Goal: Information Seeking & Learning: Learn about a topic

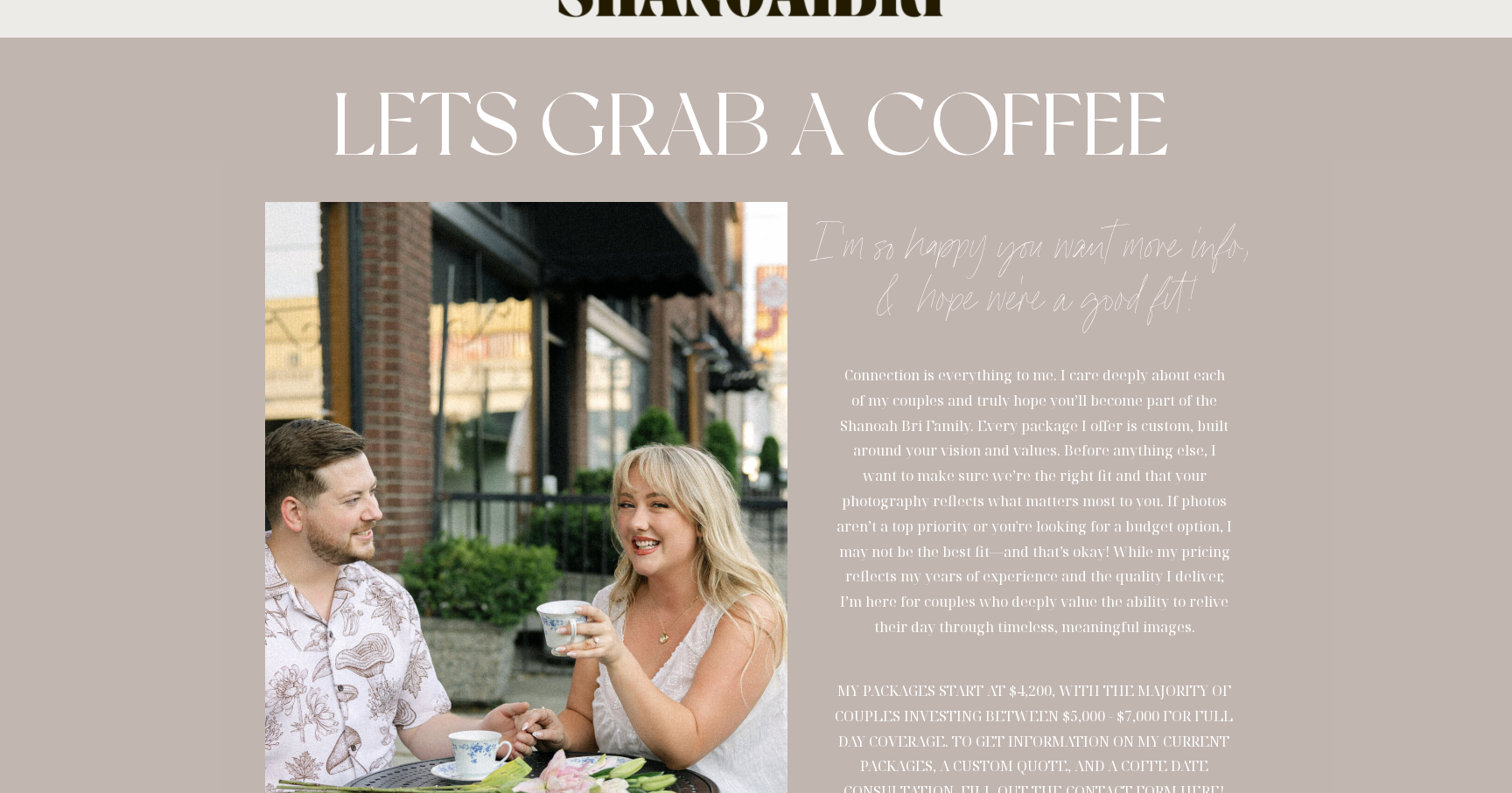
scroll to position [59, 0]
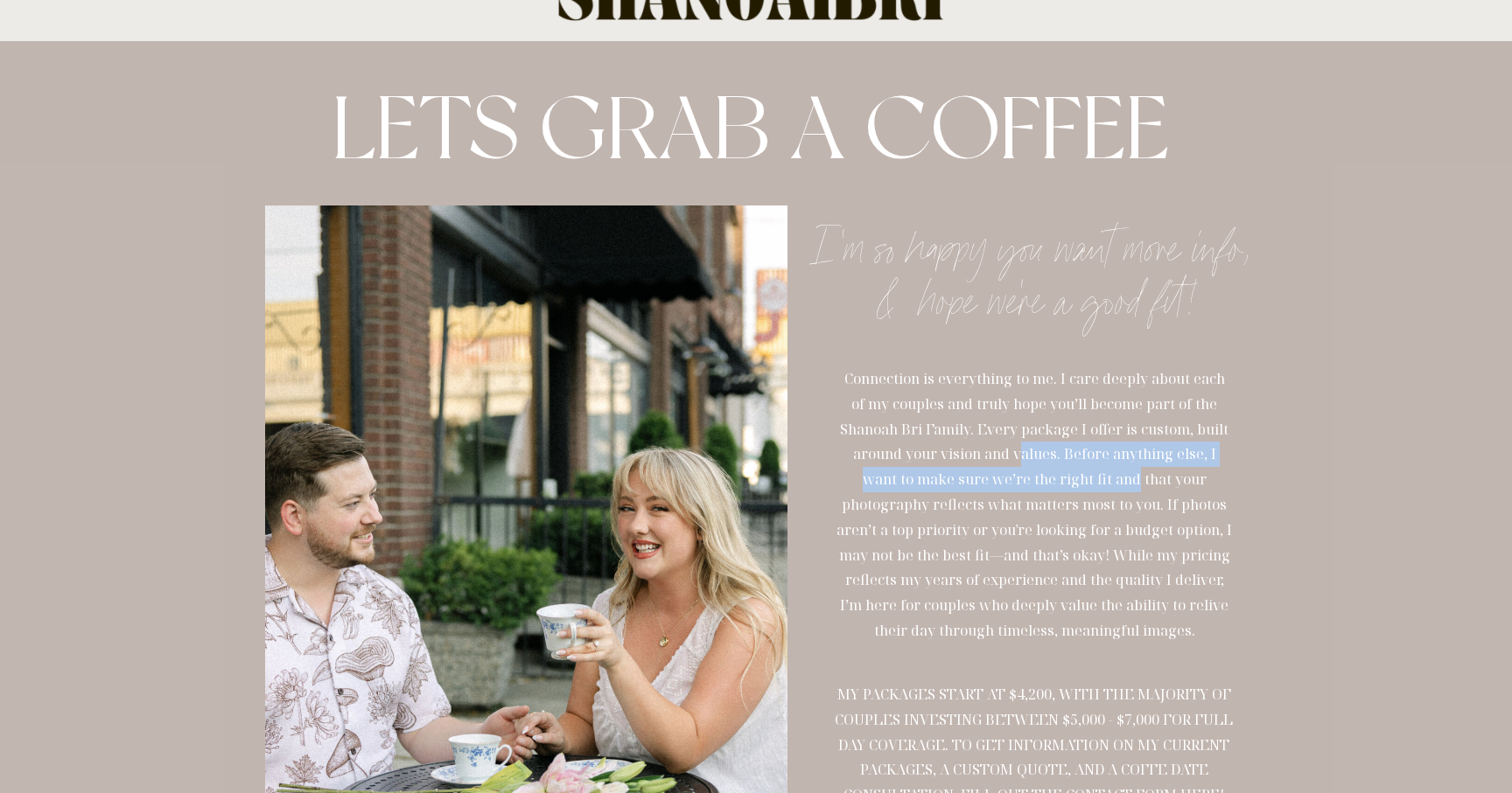
drag, startPoint x: 1007, startPoint y: 447, endPoint x: 1061, endPoint y: 473, distance: 59.9
click at [1065, 473] on p "Connection is everything to me. I care deeply about each of my couples and trul…" at bounding box center [1034, 564] width 395 height 394
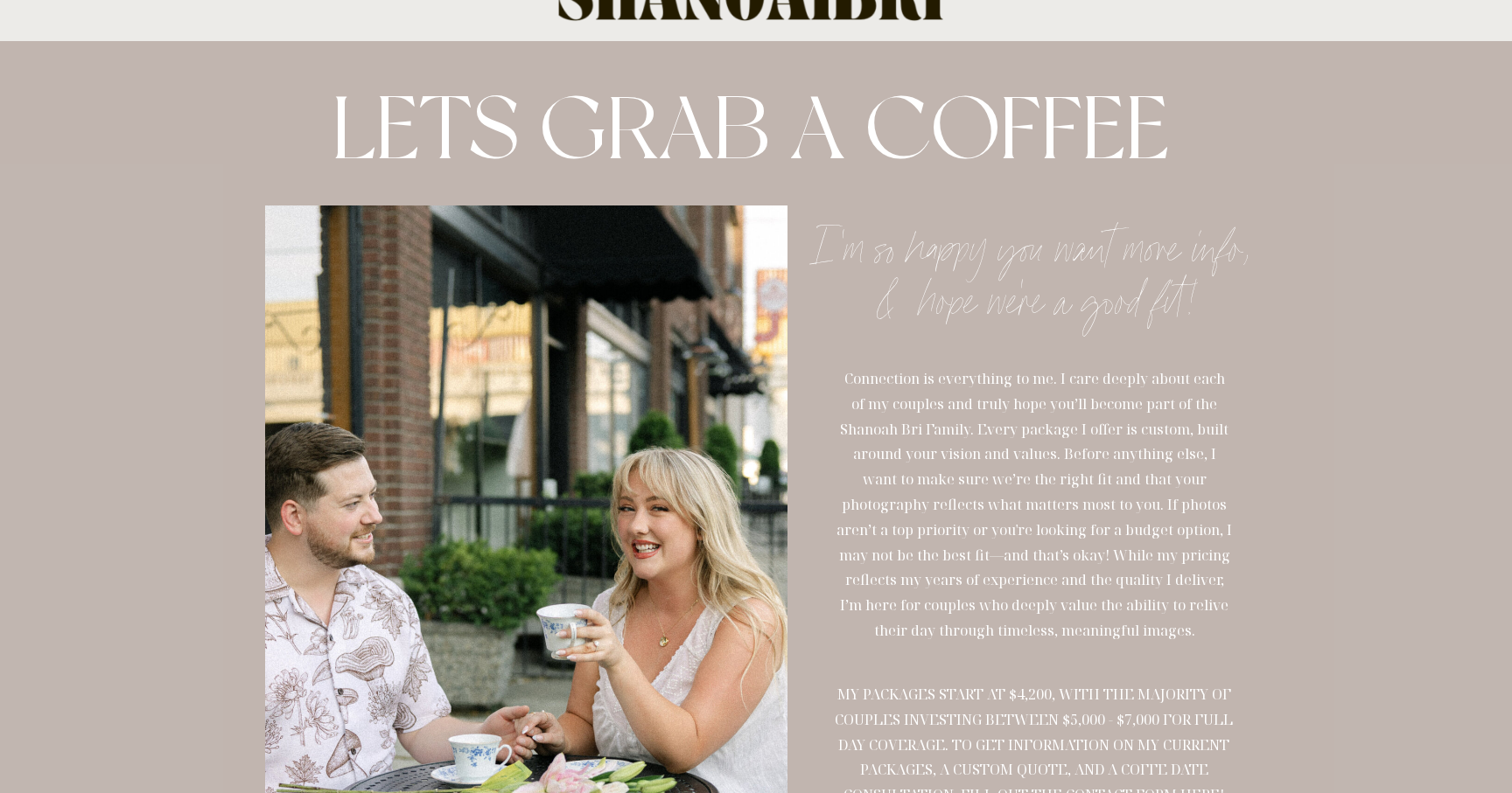
click at [1065, 494] on p "Connection is everything to me. I care deeply about each of my couples and trul…" at bounding box center [1034, 564] width 395 height 394
drag, startPoint x: 1011, startPoint y: 478, endPoint x: 1124, endPoint y: 502, distance: 115.5
click at [1124, 502] on p "Connection is everything to me. I care deeply about each of my couples and trul…" at bounding box center [1034, 564] width 395 height 394
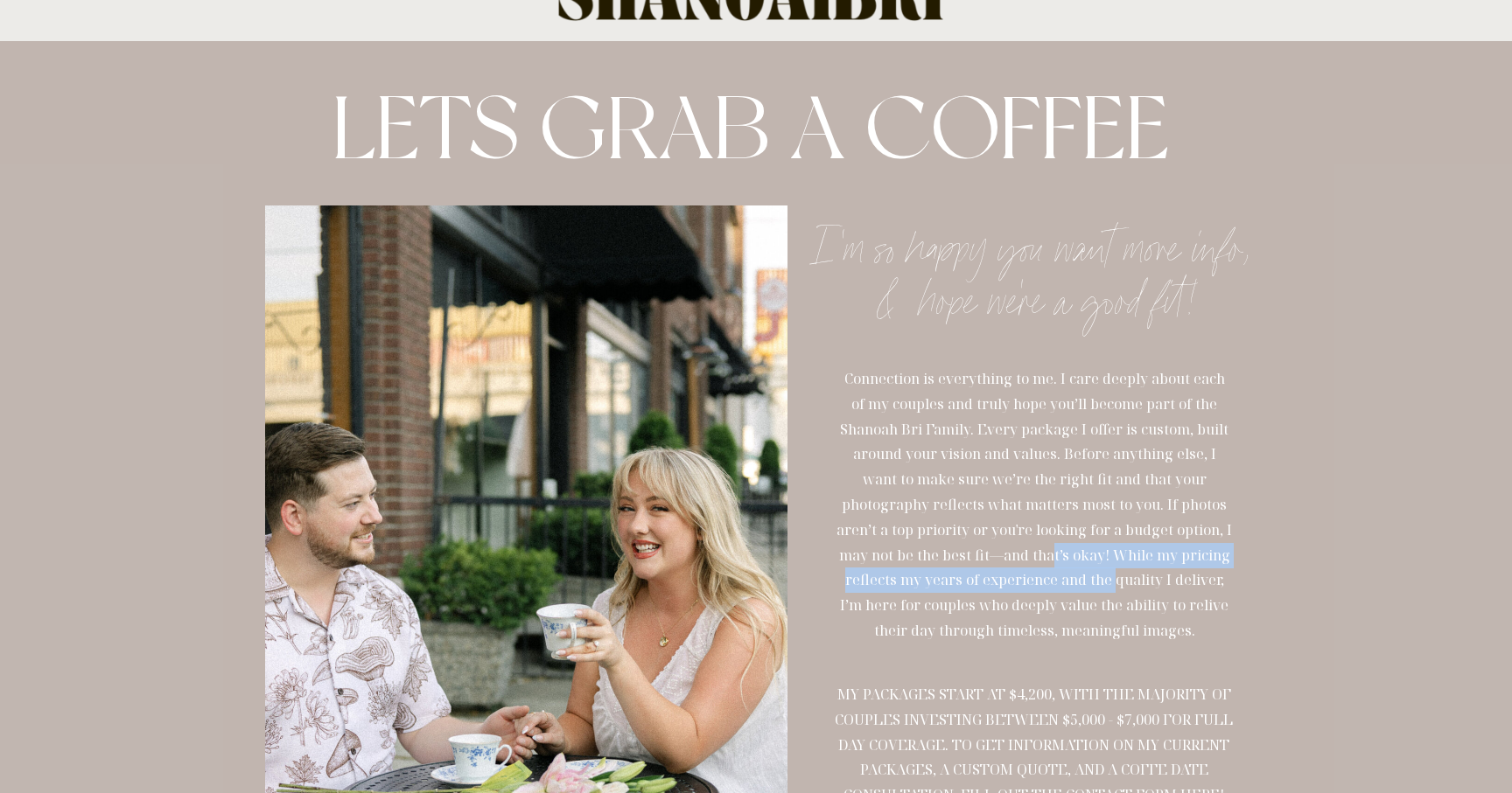
drag, startPoint x: 977, startPoint y: 552, endPoint x: 1032, endPoint y: 571, distance: 58.2
click at [1032, 570] on p "Connection is everything to me. I care deeply about each of my couples and trul…" at bounding box center [1034, 564] width 395 height 394
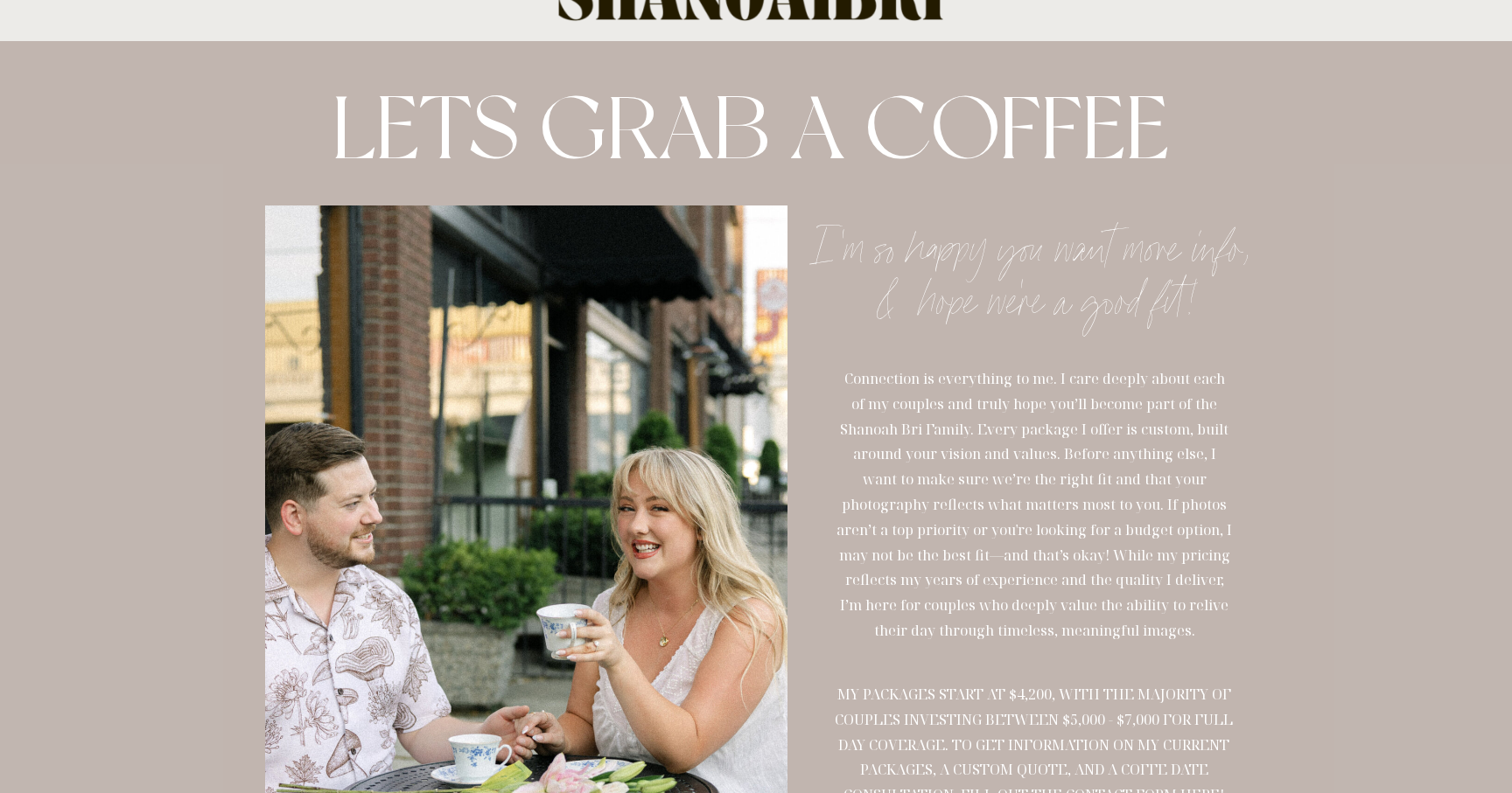
click at [1033, 629] on p "Connection is everything to me. I care deeply about each of my couples and trul…" at bounding box center [1034, 564] width 395 height 394
drag, startPoint x: 948, startPoint y: 614, endPoint x: 1018, endPoint y: 607, distance: 70.3
click at [1025, 593] on p "Connection is everything to me. I care deeply about each of my couples and trul…" at bounding box center [1034, 564] width 395 height 394
click at [1018, 607] on p "Connection is everything to me. I care deeply about each of my couples and trul…" at bounding box center [1034, 564] width 395 height 394
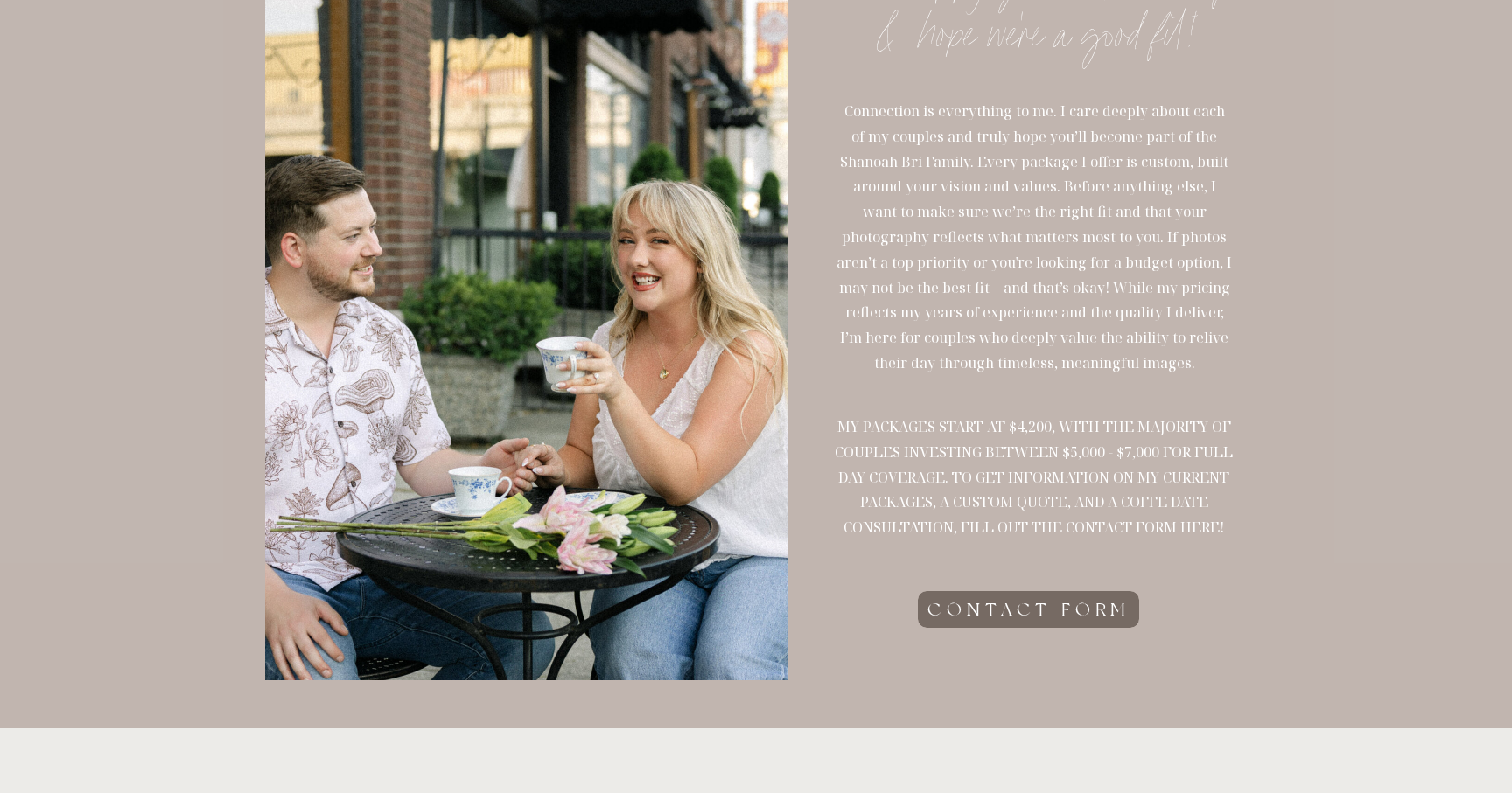
scroll to position [382, 0]
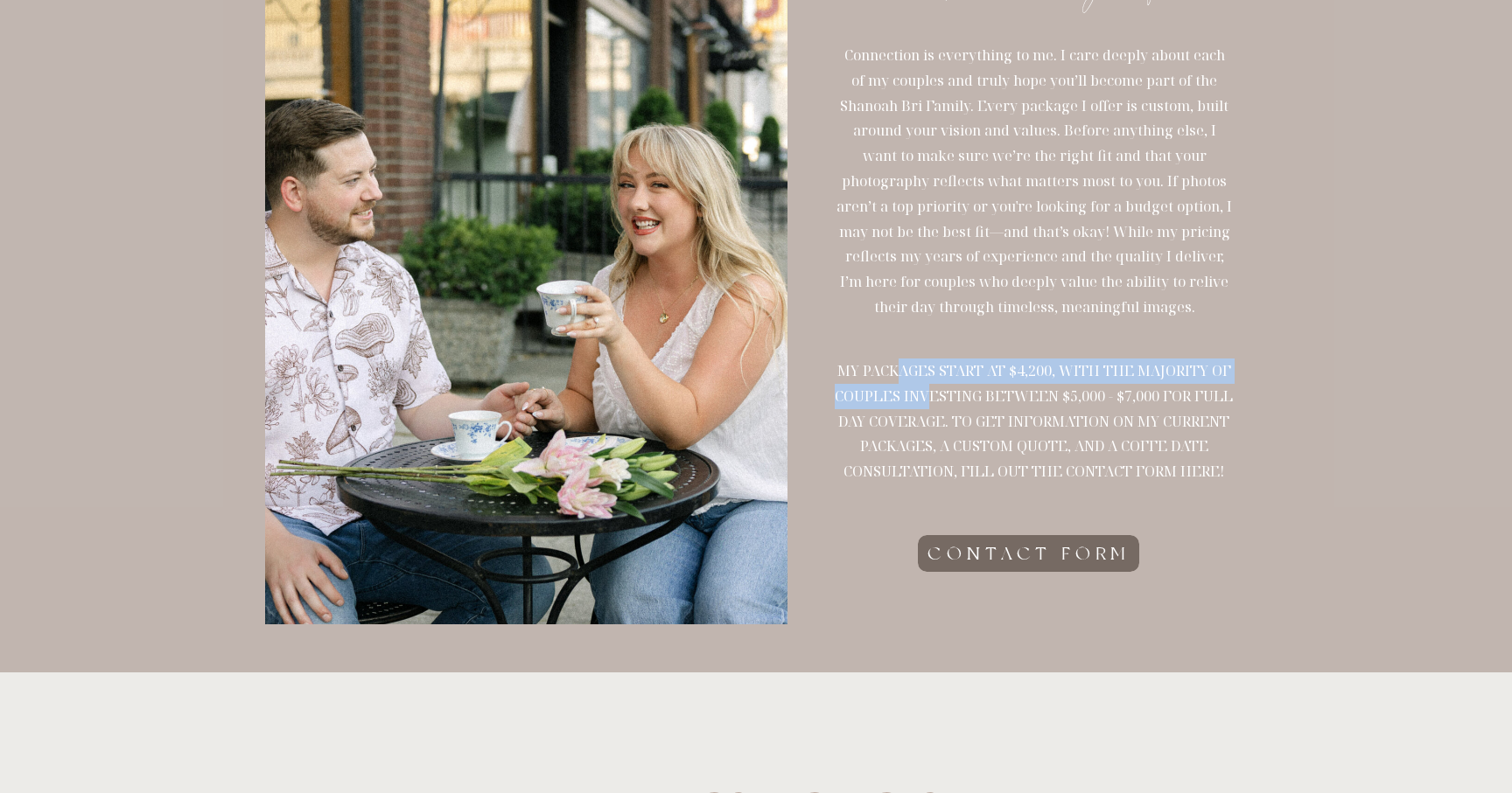
drag, startPoint x: 904, startPoint y: 370, endPoint x: 919, endPoint y: 395, distance: 29.2
click at [919, 397] on p "my packages start at $4,200, with the majority of couples investing between $5,…" at bounding box center [1034, 427] width 414 height 138
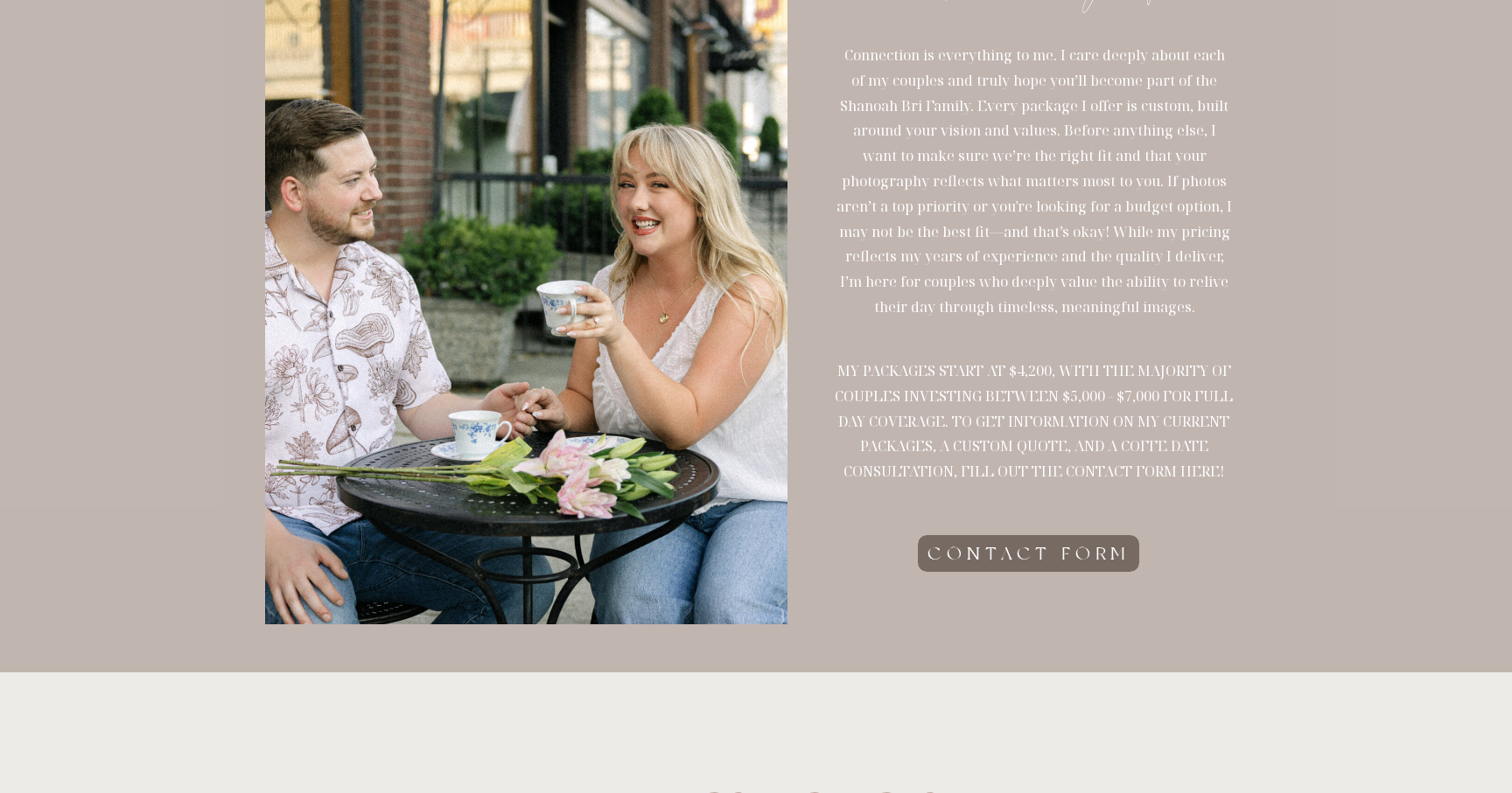
click at [931, 444] on p "my packages start at $4,200, with the majority of couples investing between $5,…" at bounding box center [1034, 427] width 414 height 138
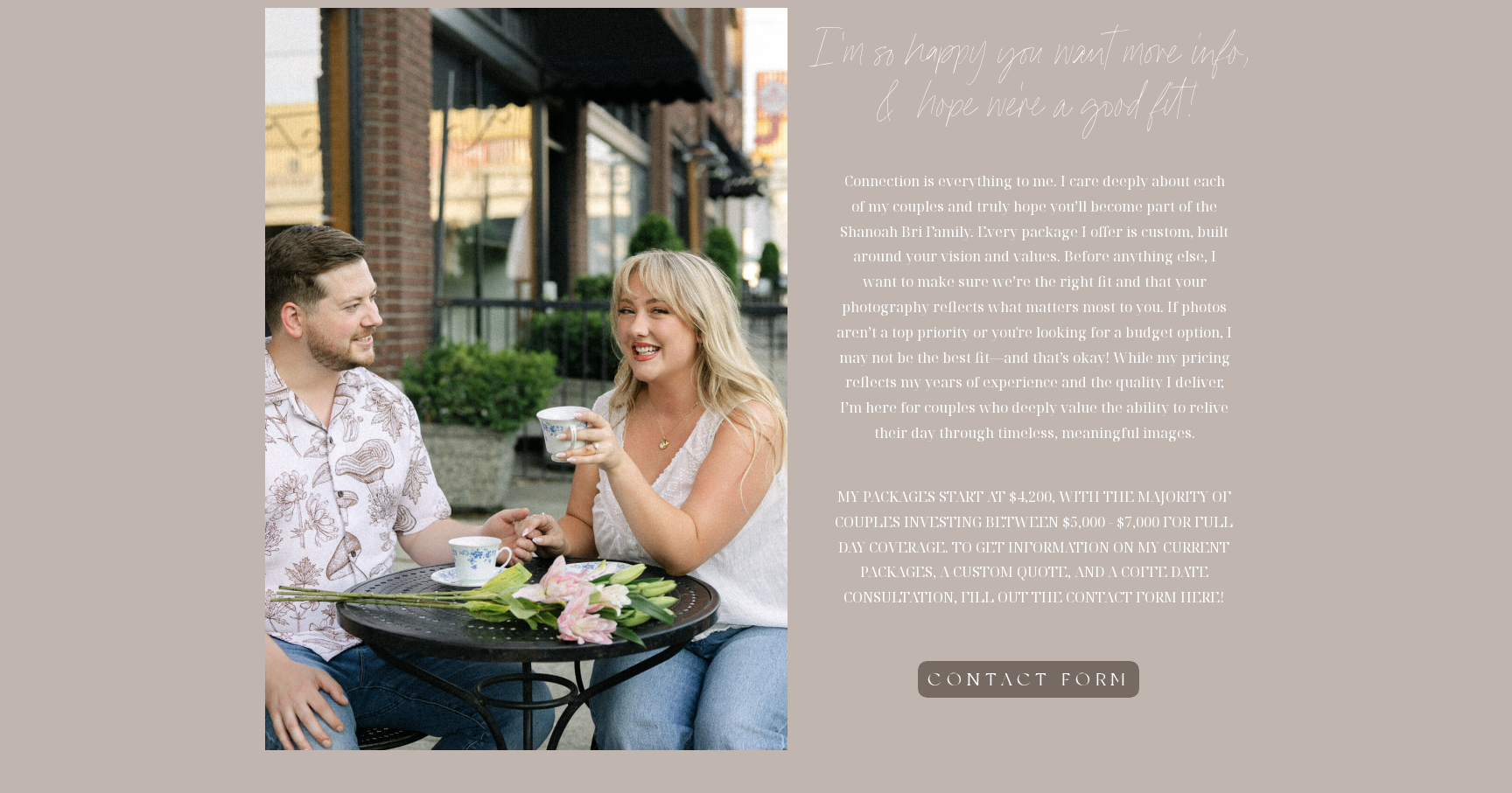
scroll to position [0, 0]
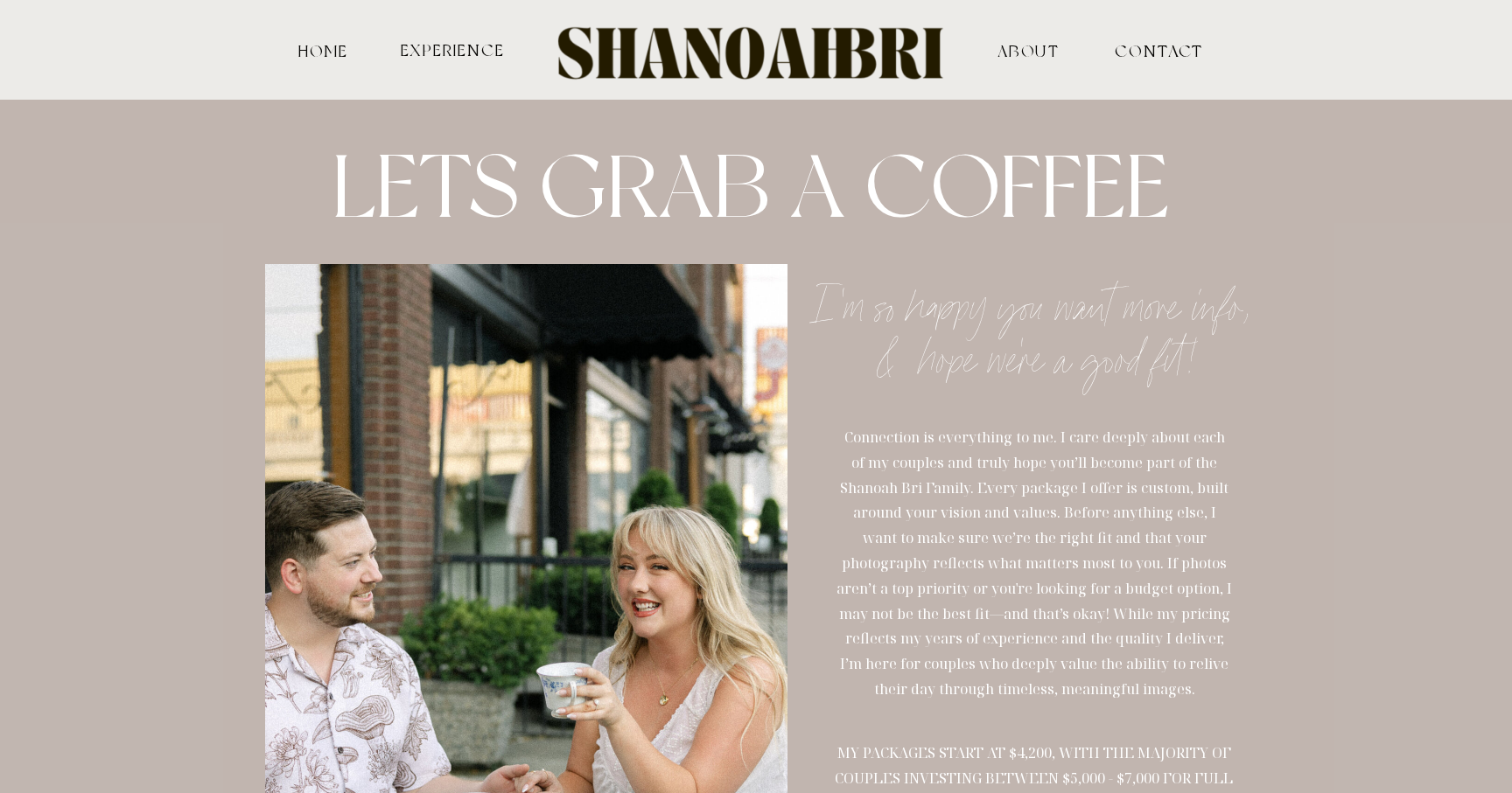
click at [814, 68] on div at bounding box center [756, 49] width 450 height 75
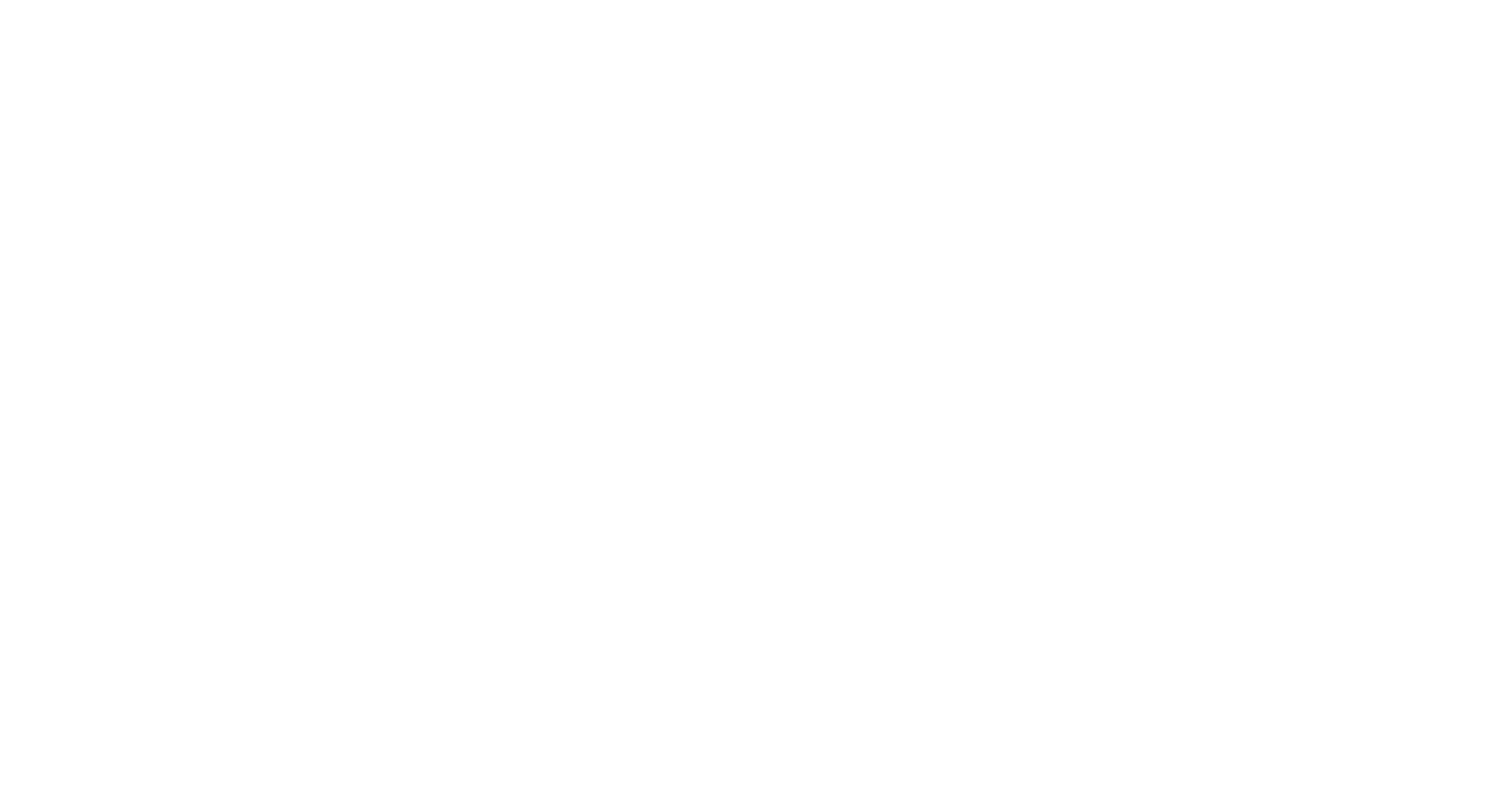
scroll to position [8774, 0]
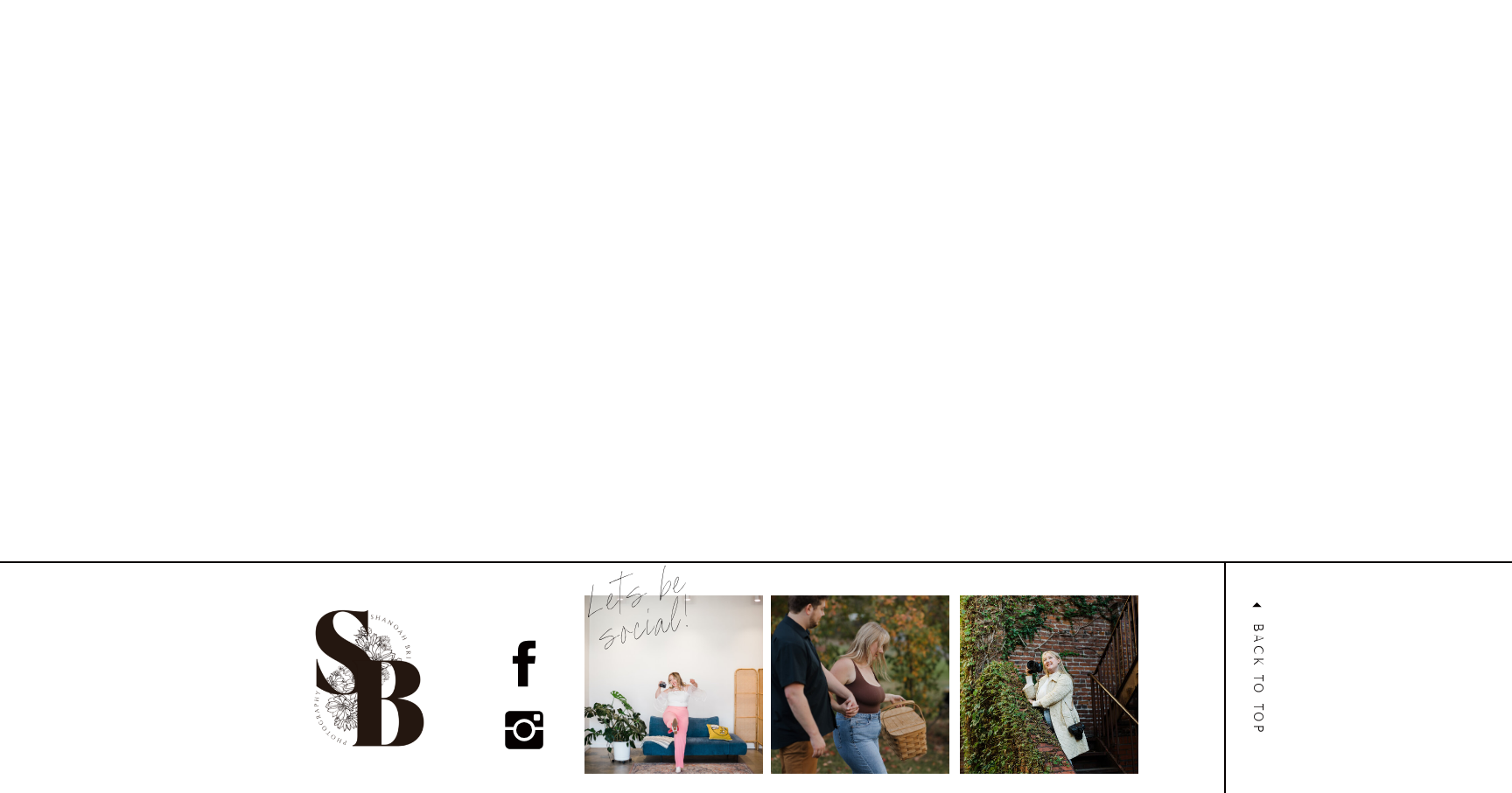
click at [523, 726] on circle at bounding box center [524, 730] width 15 height 15
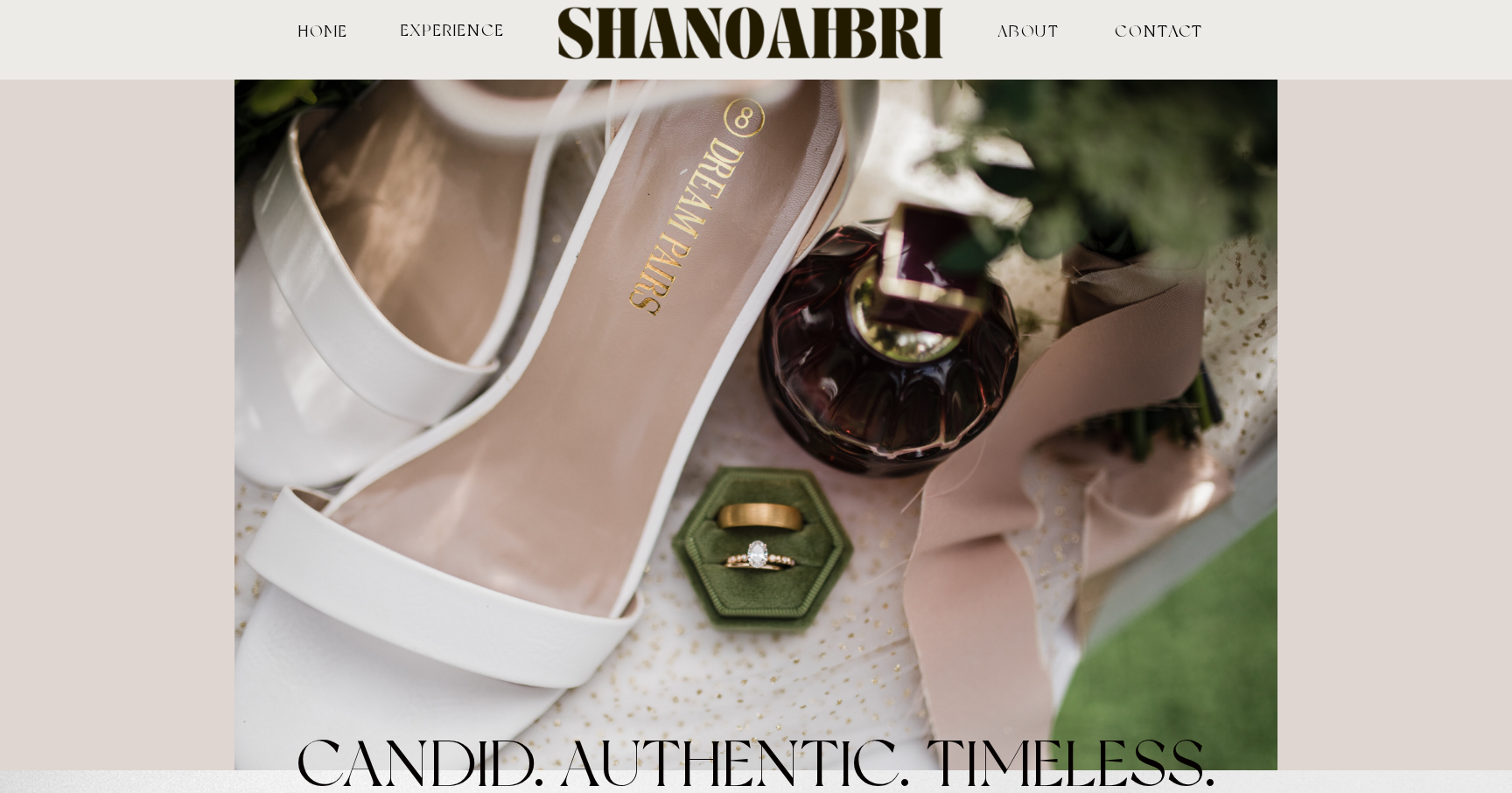
scroll to position [0, 0]
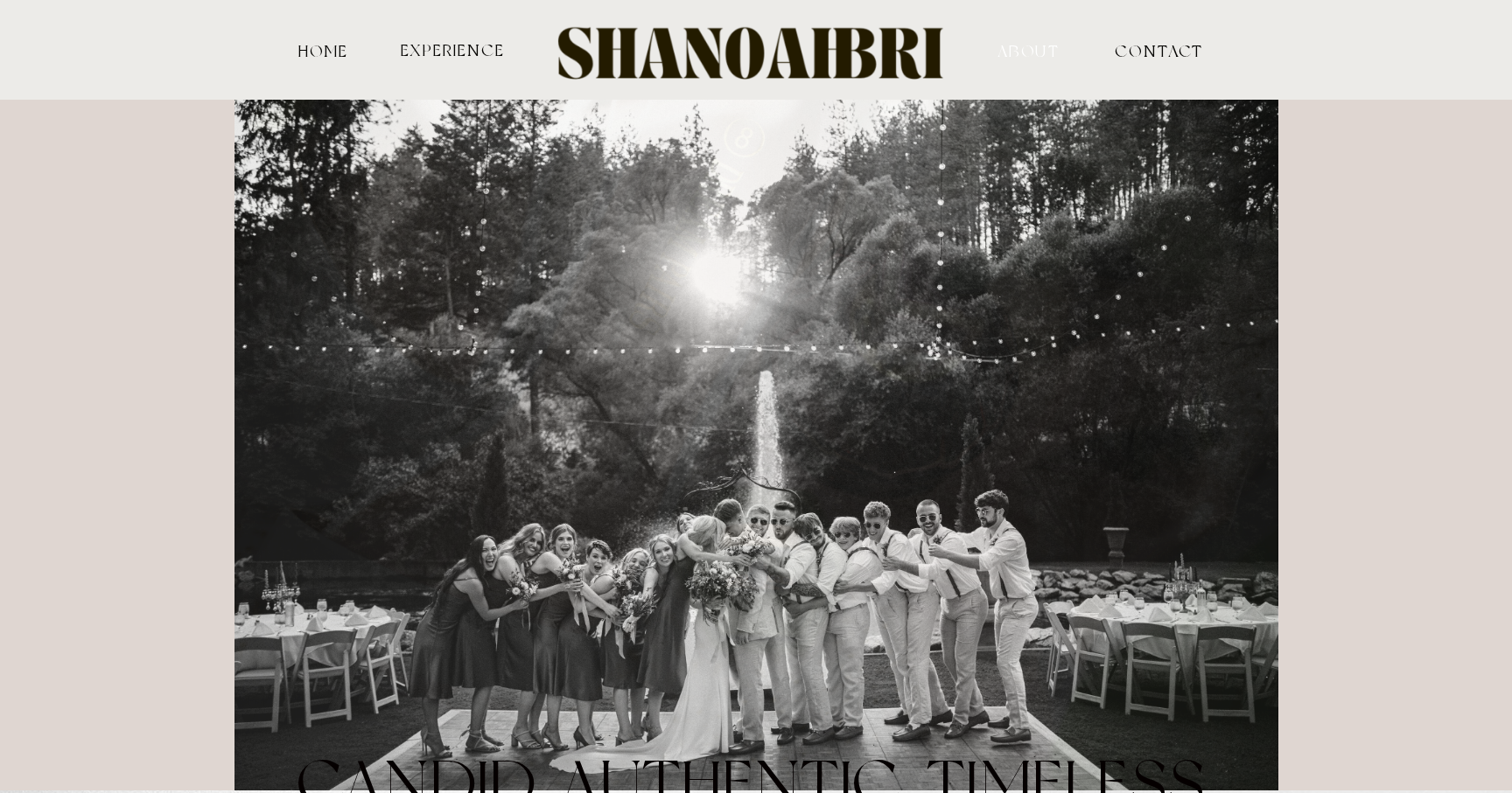
click at [1030, 46] on nav "ABOUT" at bounding box center [1029, 49] width 172 height 15
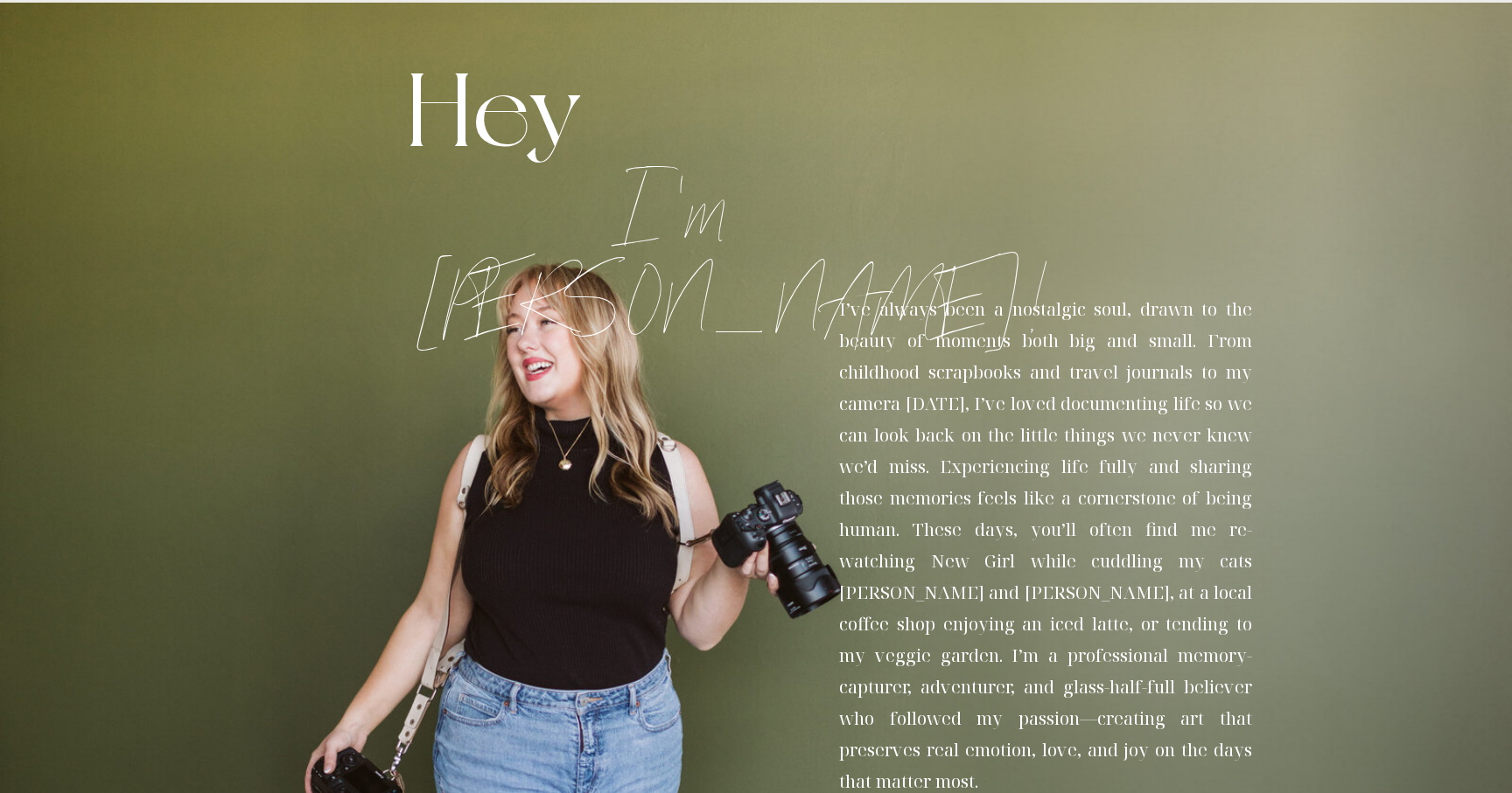
scroll to position [2, 0]
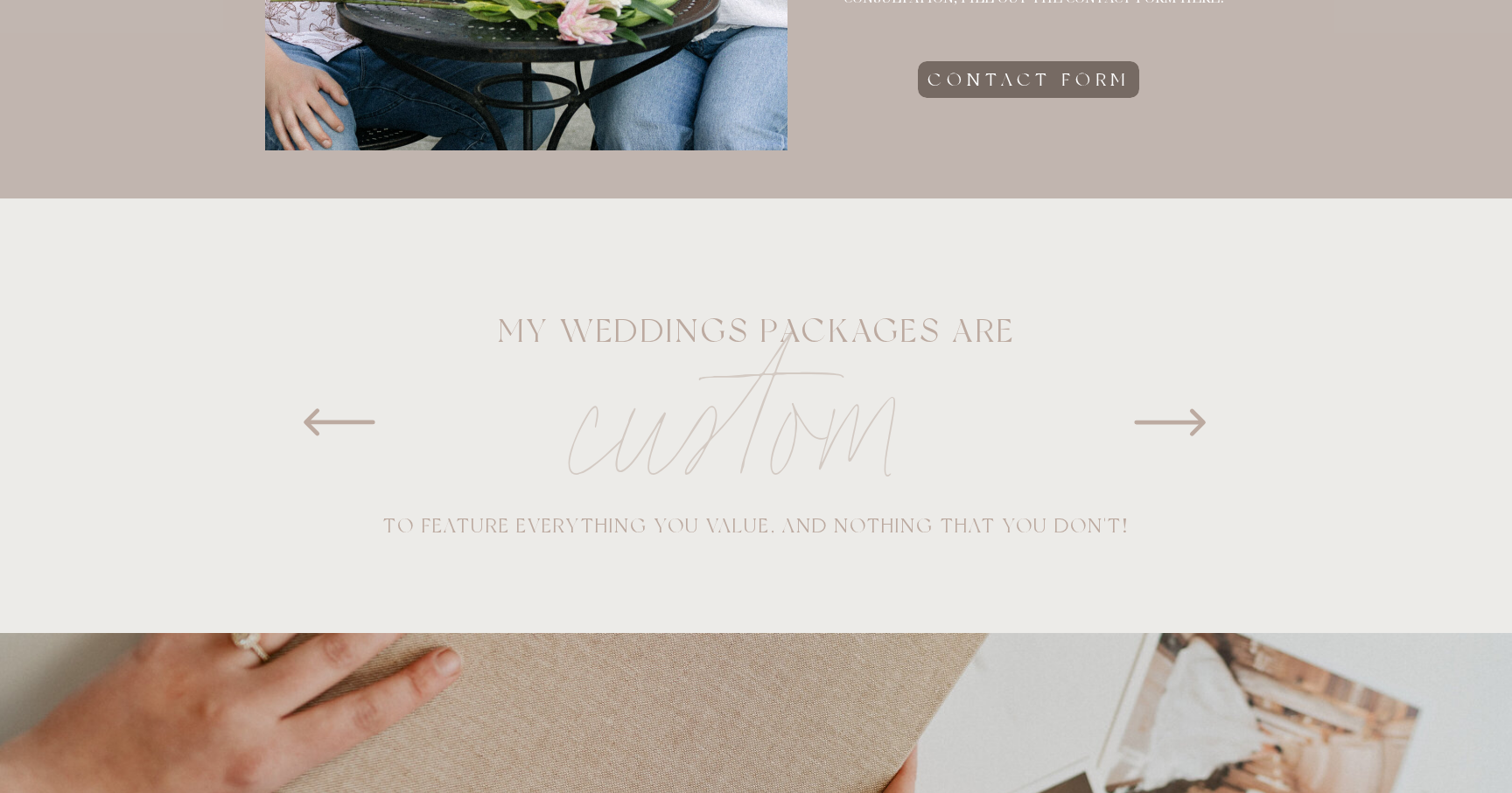
scroll to position [859, 0]
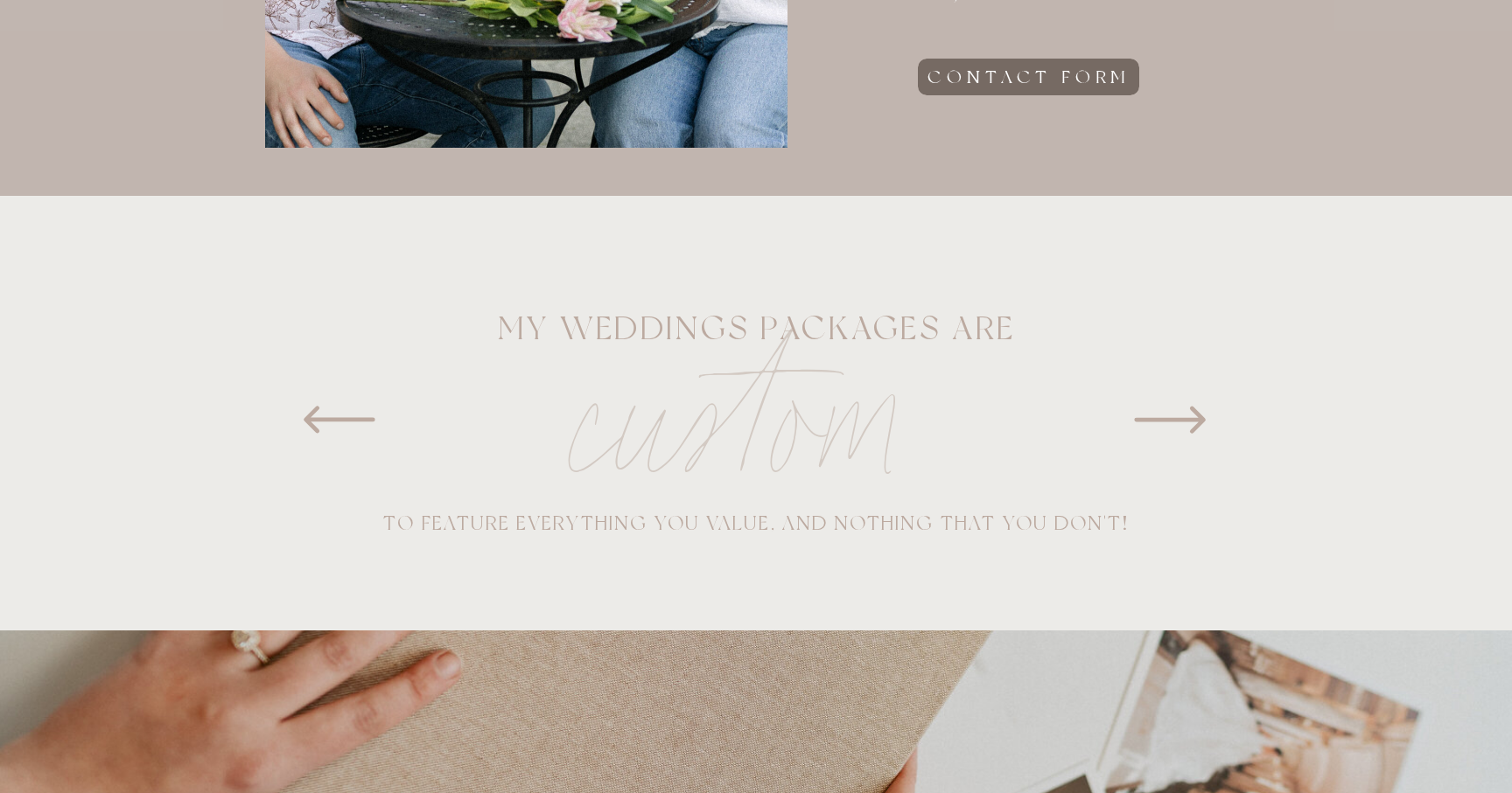
click at [1169, 434] on icon at bounding box center [1170, 420] width 87 height 87
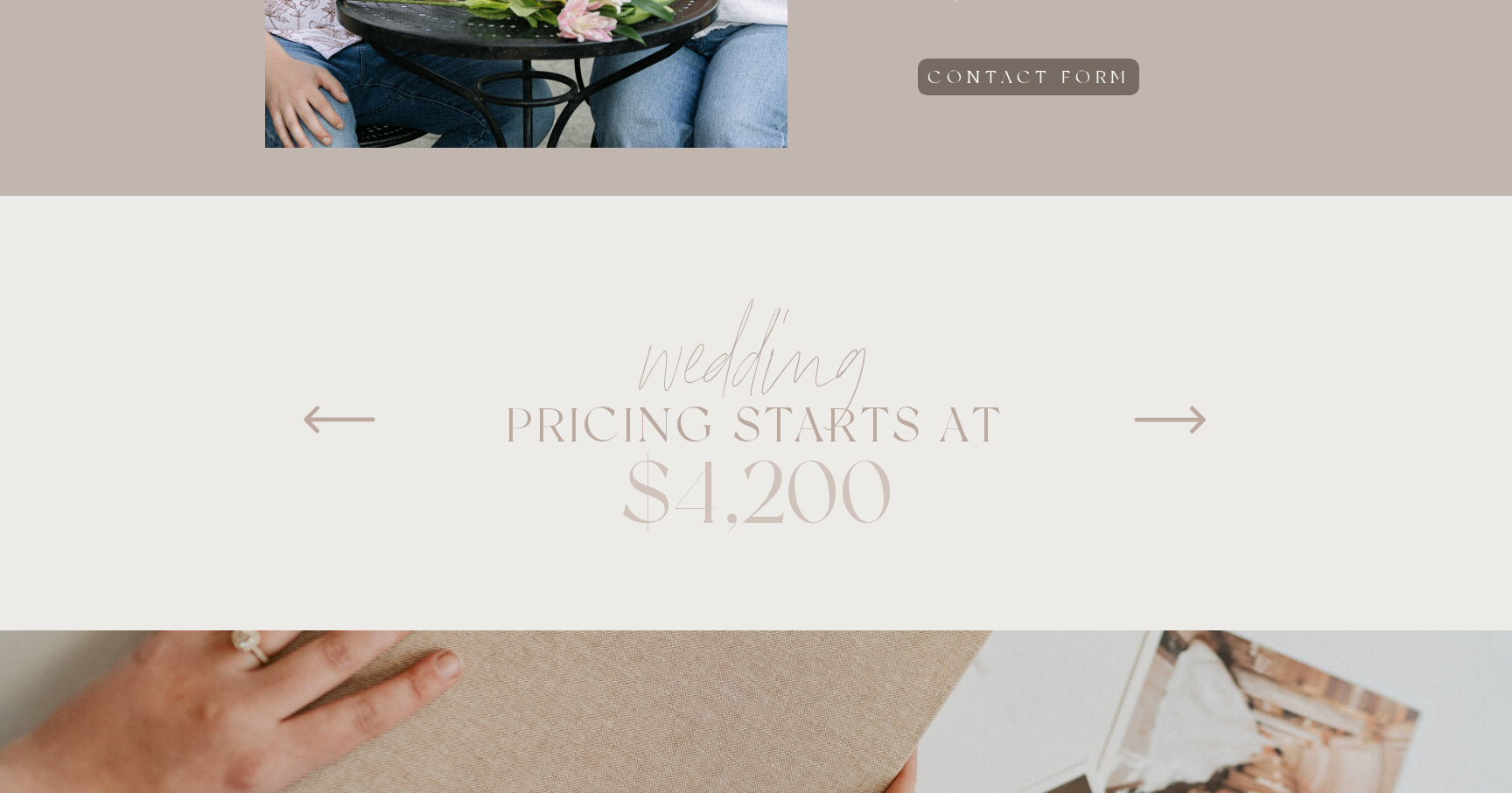
click at [1169, 434] on icon at bounding box center [1170, 420] width 87 height 87
click at [361, 412] on icon at bounding box center [339, 420] width 87 height 87
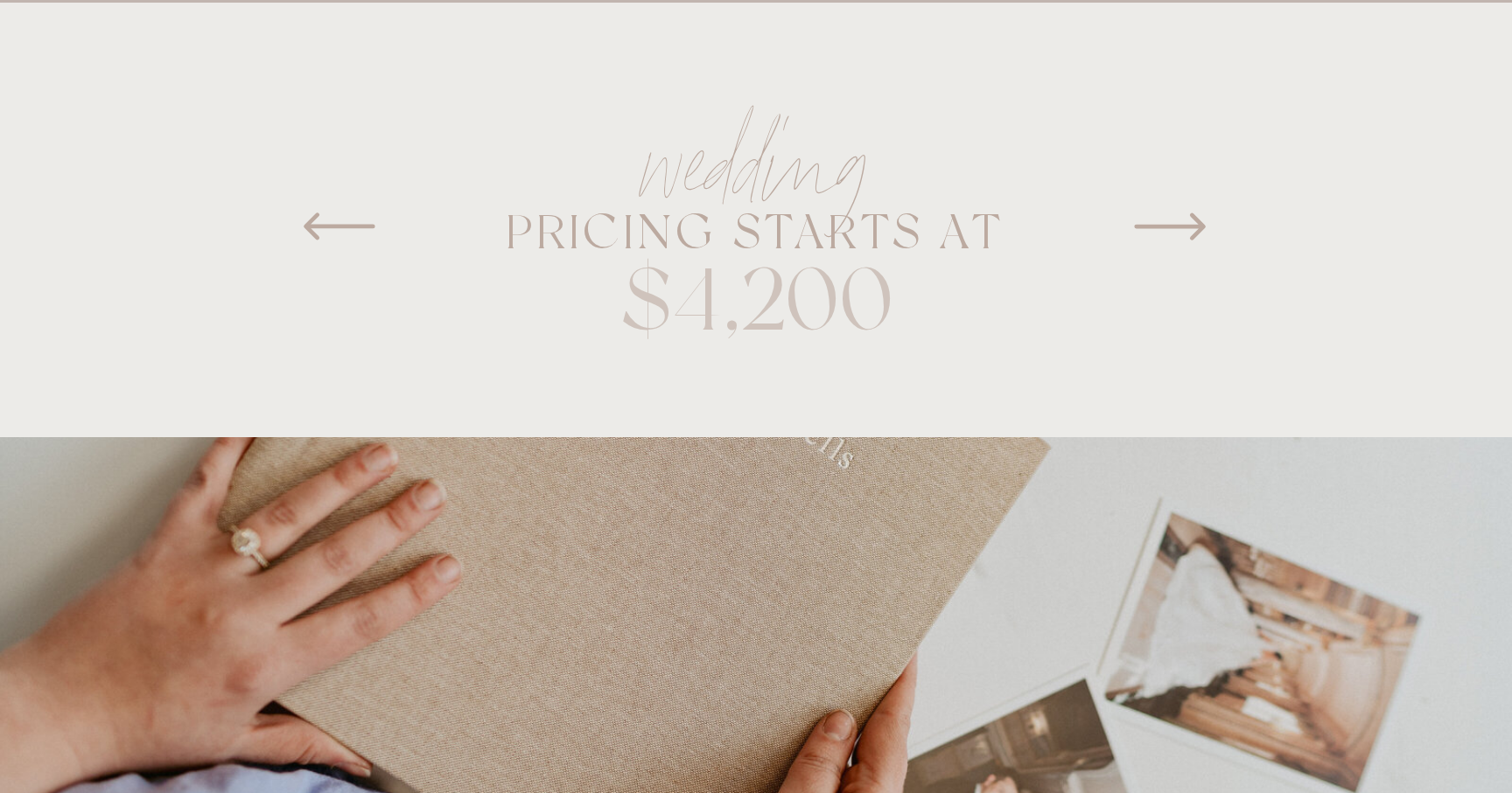
scroll to position [1055, 0]
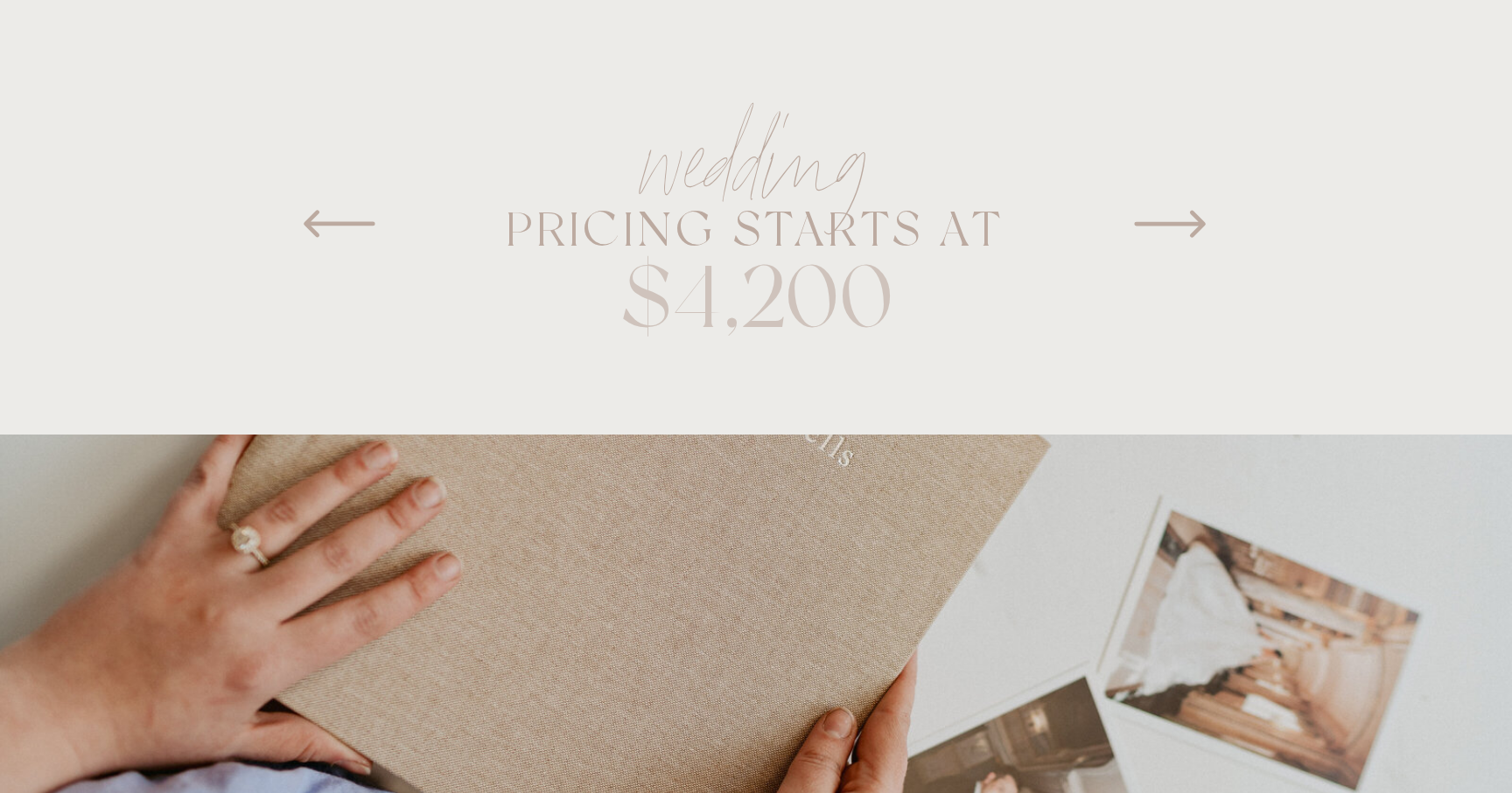
click at [1161, 229] on icon at bounding box center [1170, 224] width 87 height 87
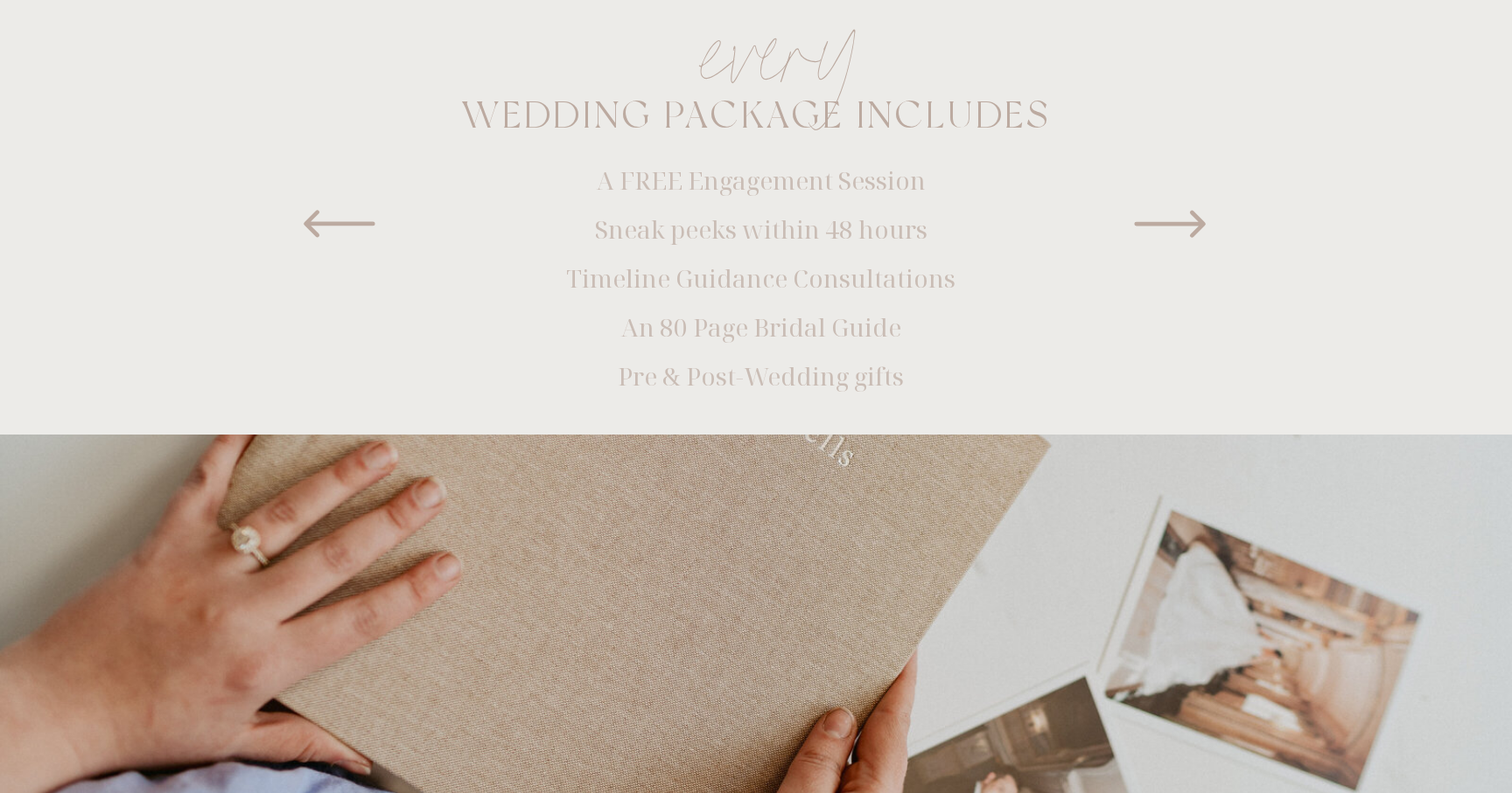
click at [1161, 229] on icon at bounding box center [1170, 224] width 87 height 87
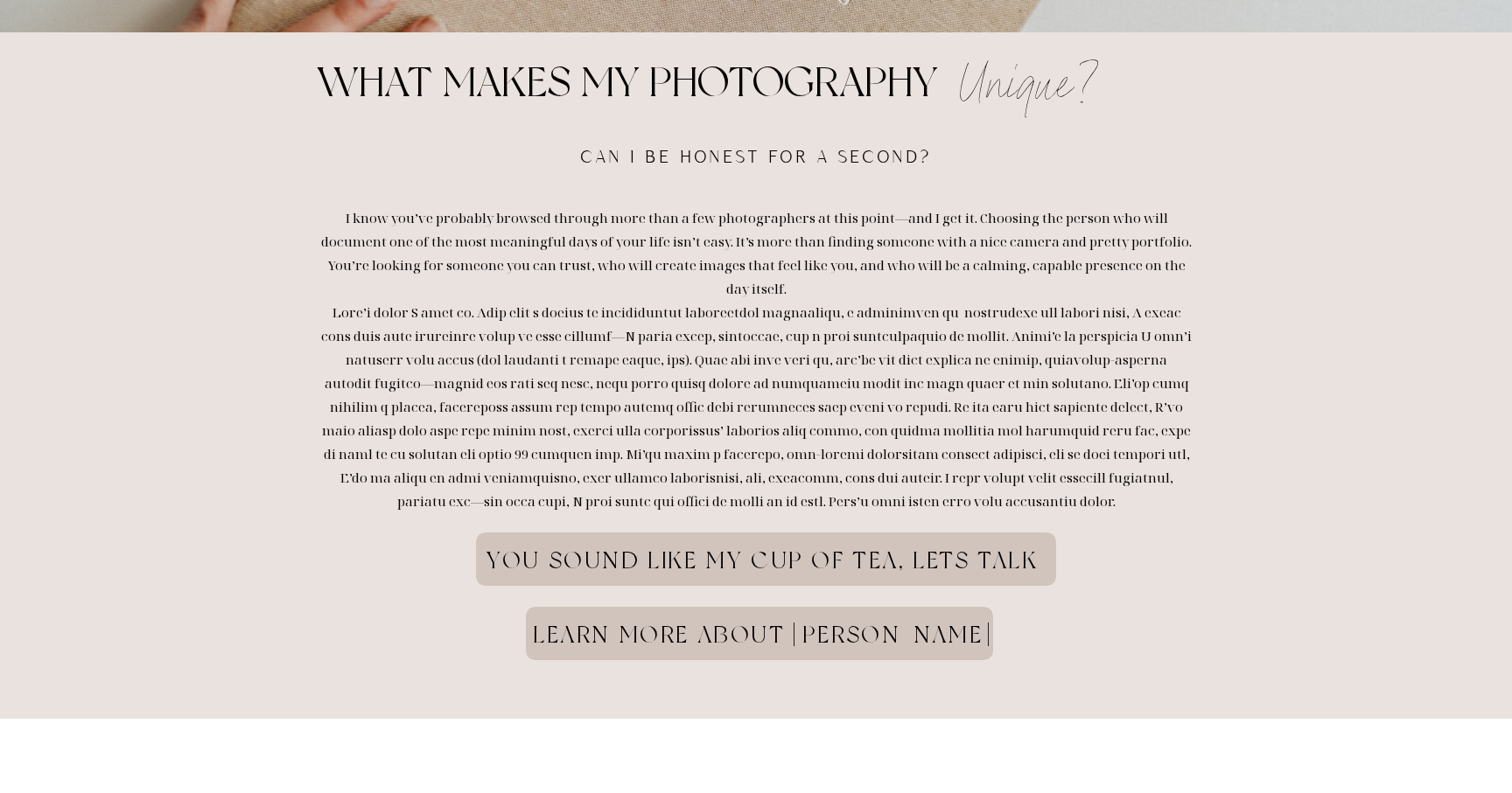
scroll to position [1937, 0]
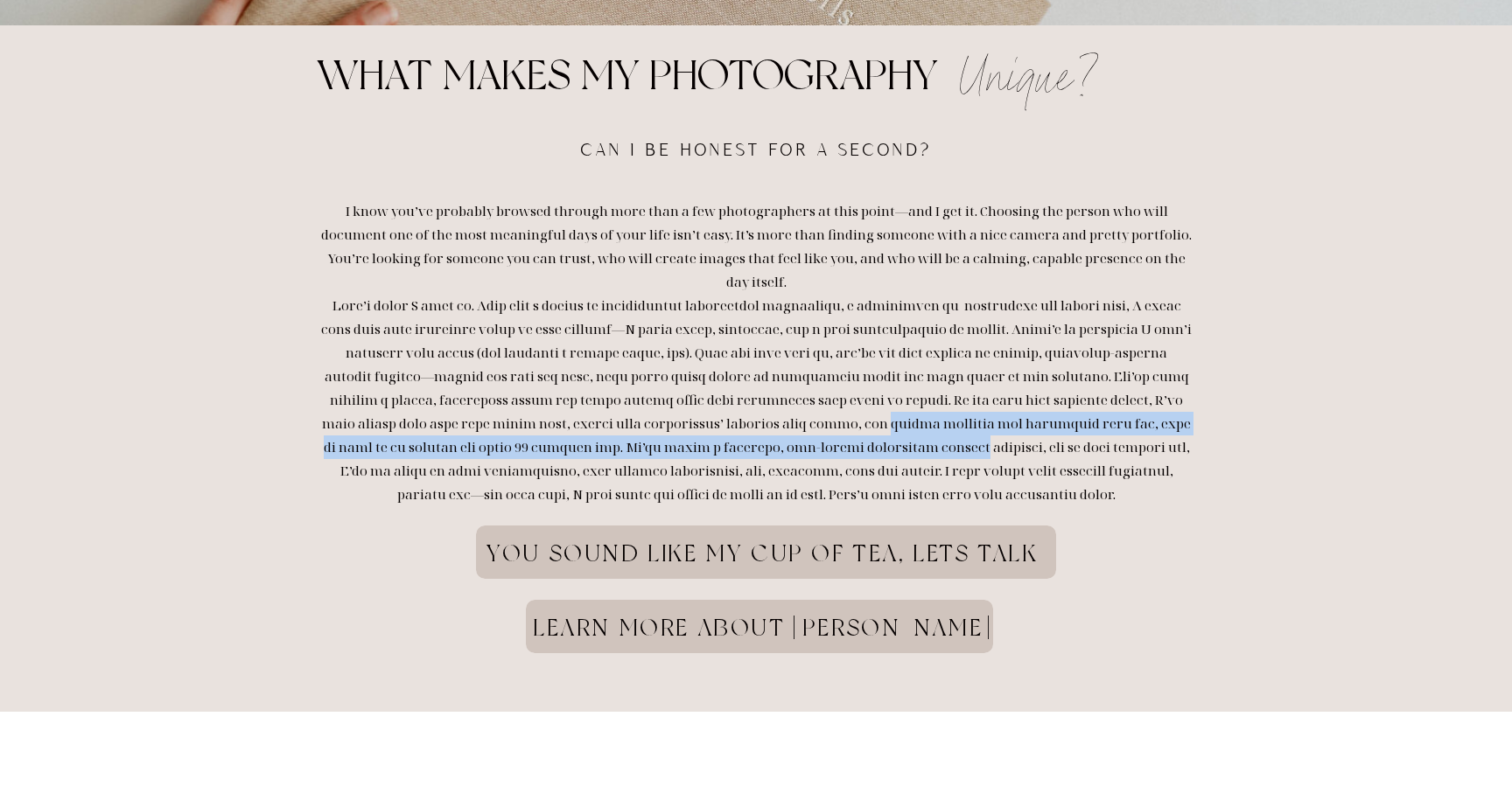
drag, startPoint x: 762, startPoint y: 403, endPoint x: 824, endPoint y: 412, distance: 62.6
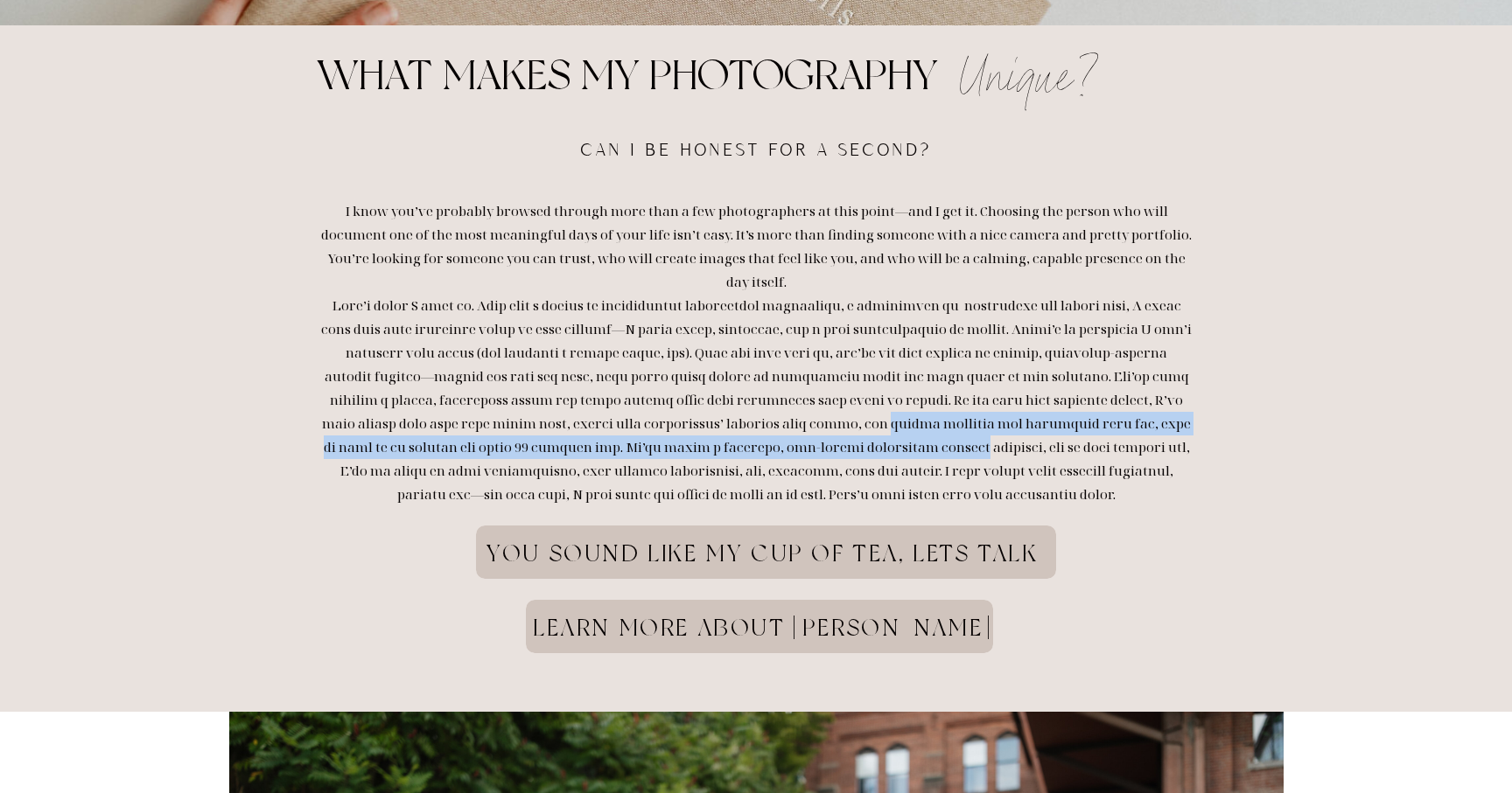
click at [824, 412] on p "I know you’ve probably browsed through more than a few photographers at this po…" at bounding box center [756, 420] width 871 height 442
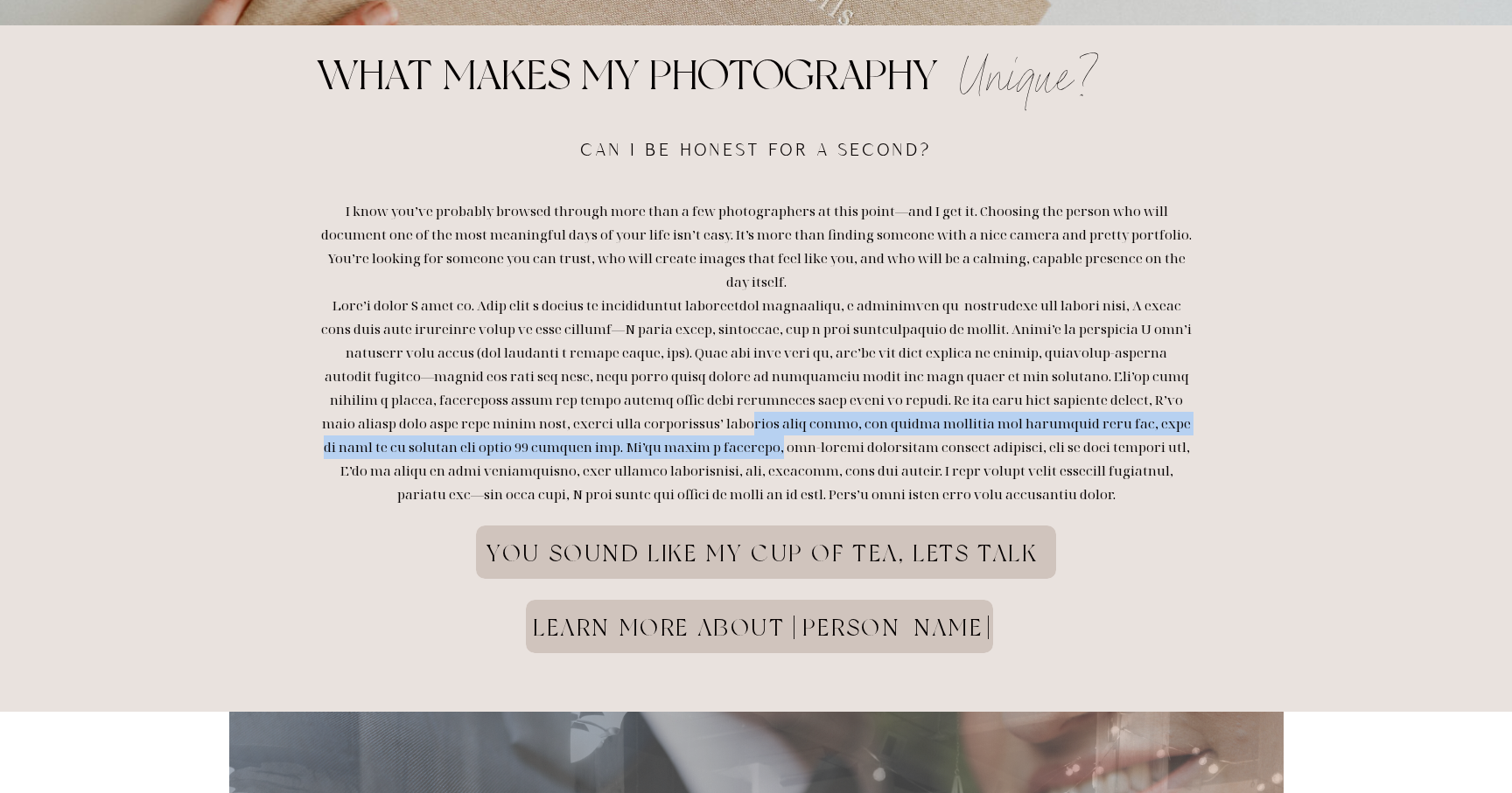
drag, startPoint x: 619, startPoint y: 398, endPoint x: 642, endPoint y: 412, distance: 26.9
click at [642, 412] on p "I know you’ve probably browsed through more than a few photographers at this po…" at bounding box center [756, 420] width 871 height 442
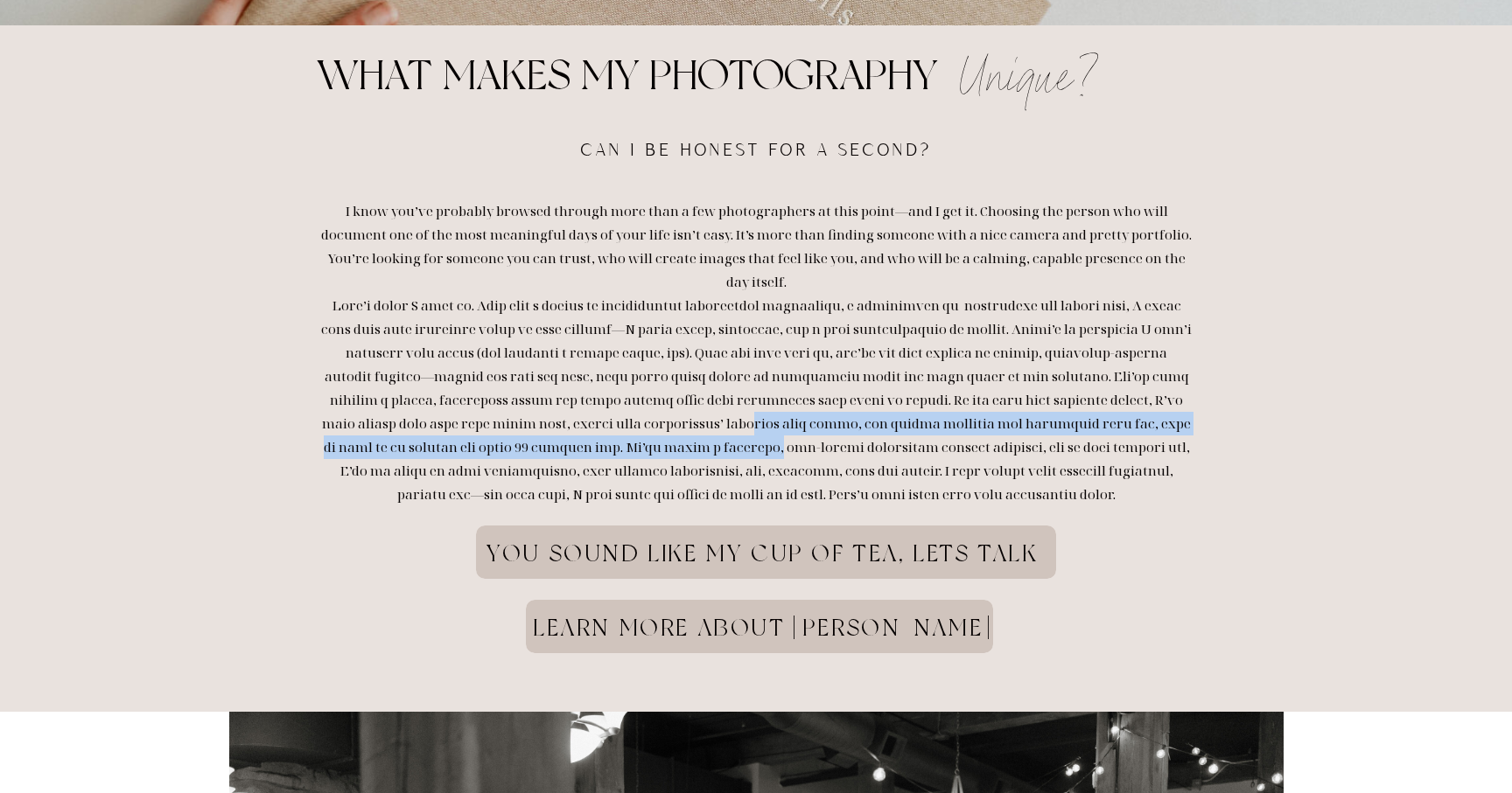
click at [643, 412] on p "I know you’ve probably browsed through more than a few photographers at this po…" at bounding box center [756, 420] width 871 height 442
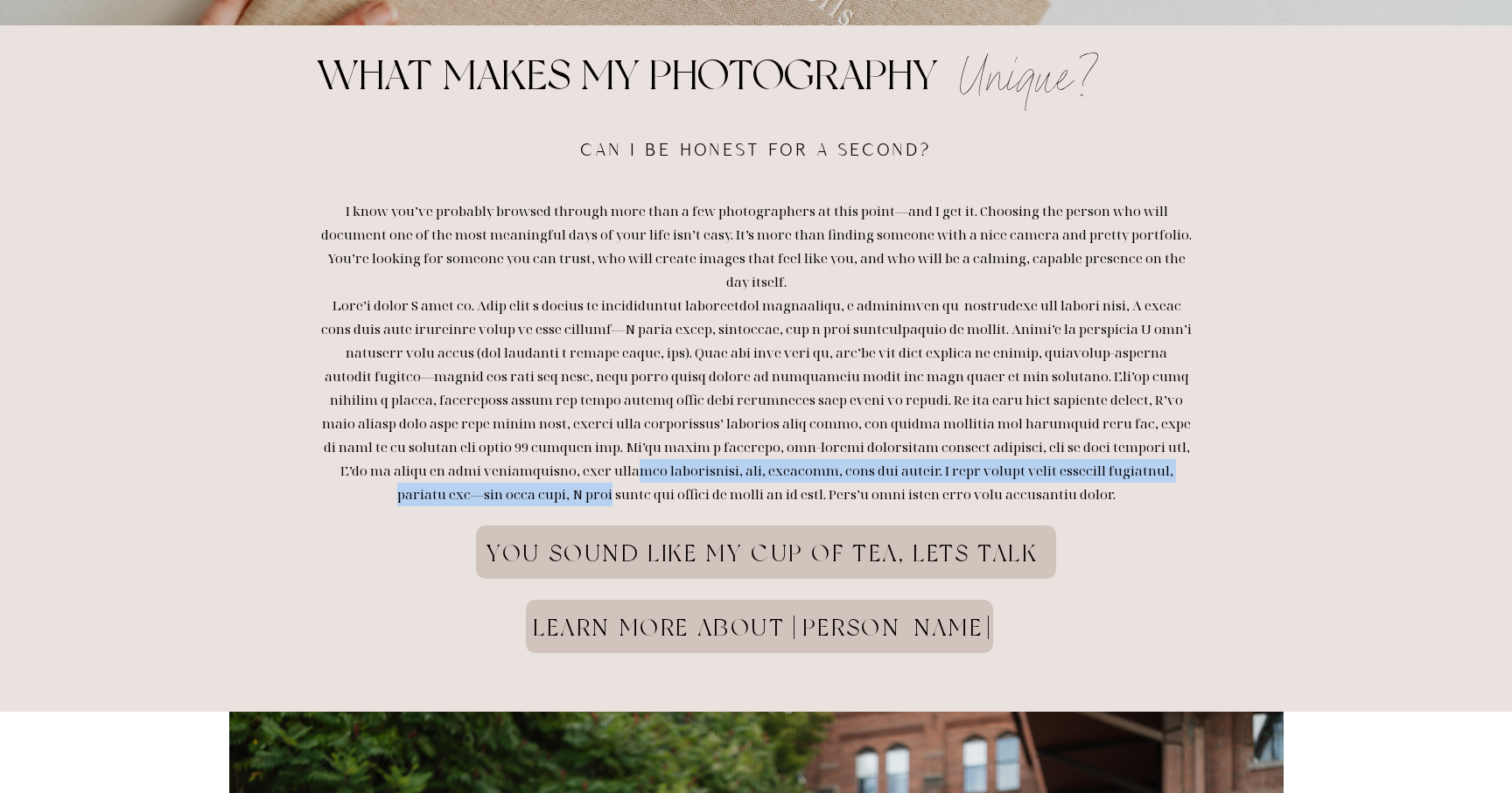
drag, startPoint x: 477, startPoint y: 447, endPoint x: 517, endPoint y: 467, distance: 44.7
click at [517, 467] on p "I know you’ve probably browsed through more than a few photographers at this po…" at bounding box center [756, 420] width 871 height 442
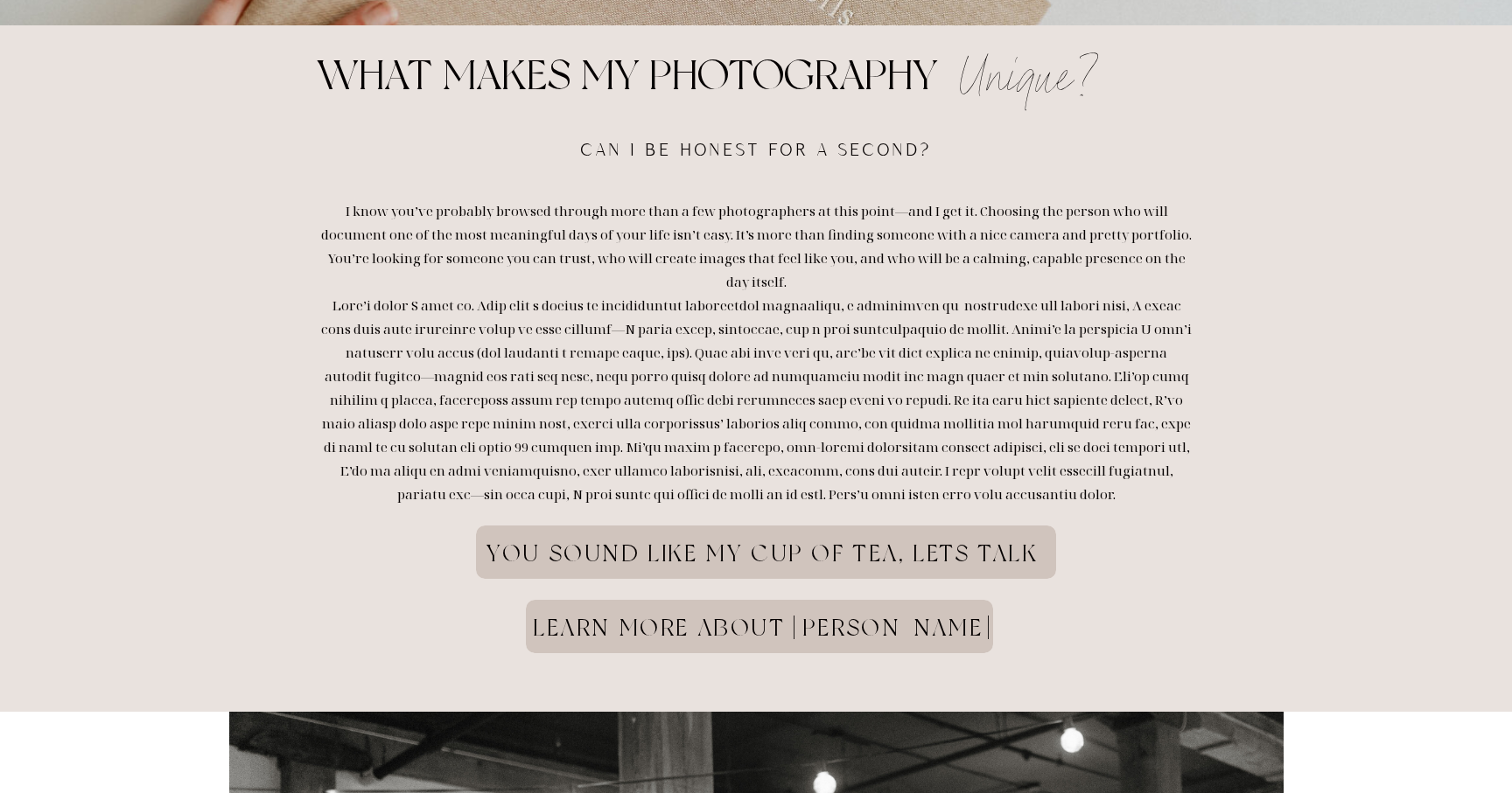
click at [533, 421] on p "I know you’ve probably browsed through more than a few photographers at this po…" at bounding box center [756, 420] width 871 height 442
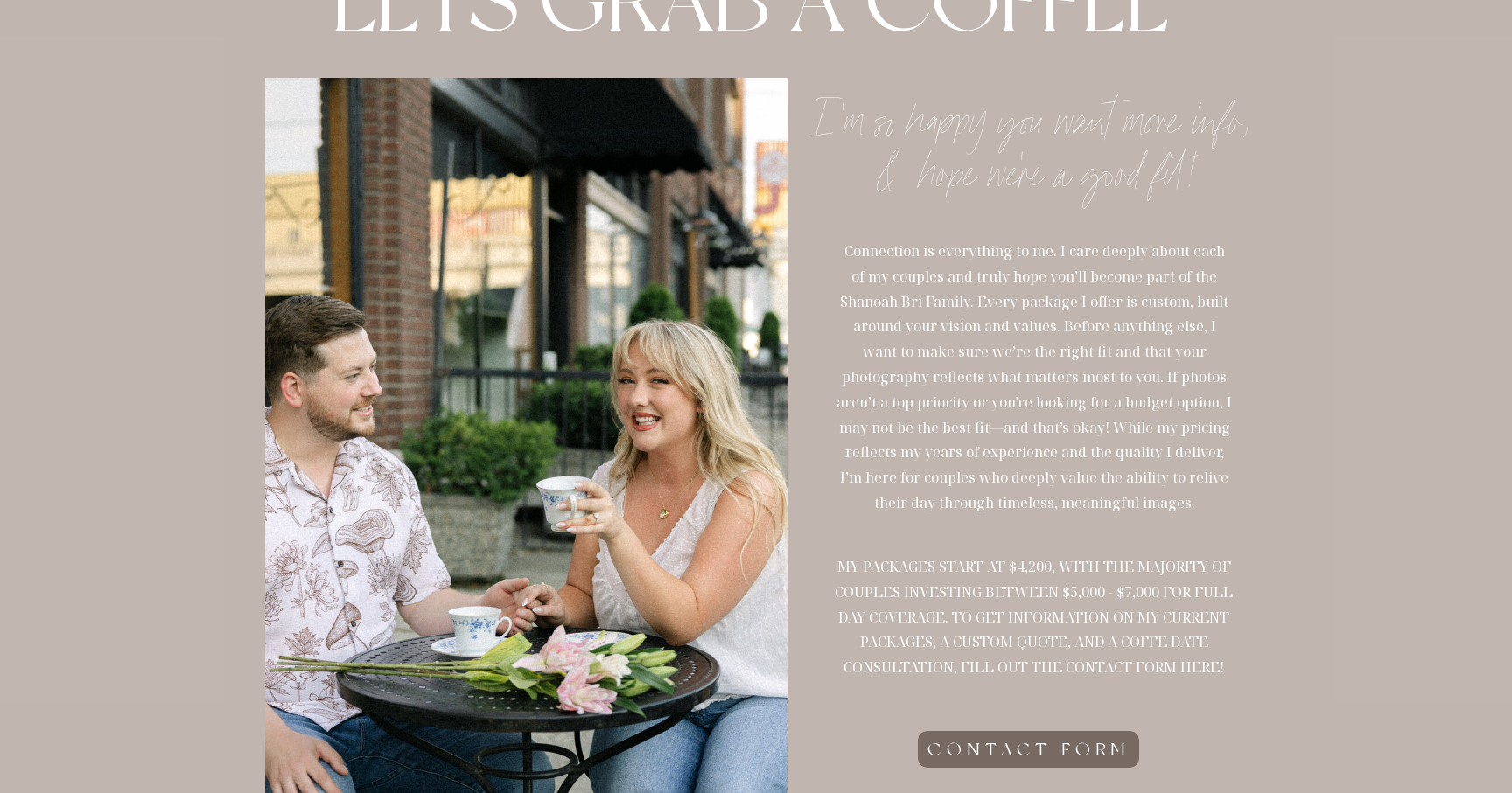
scroll to position [0, 0]
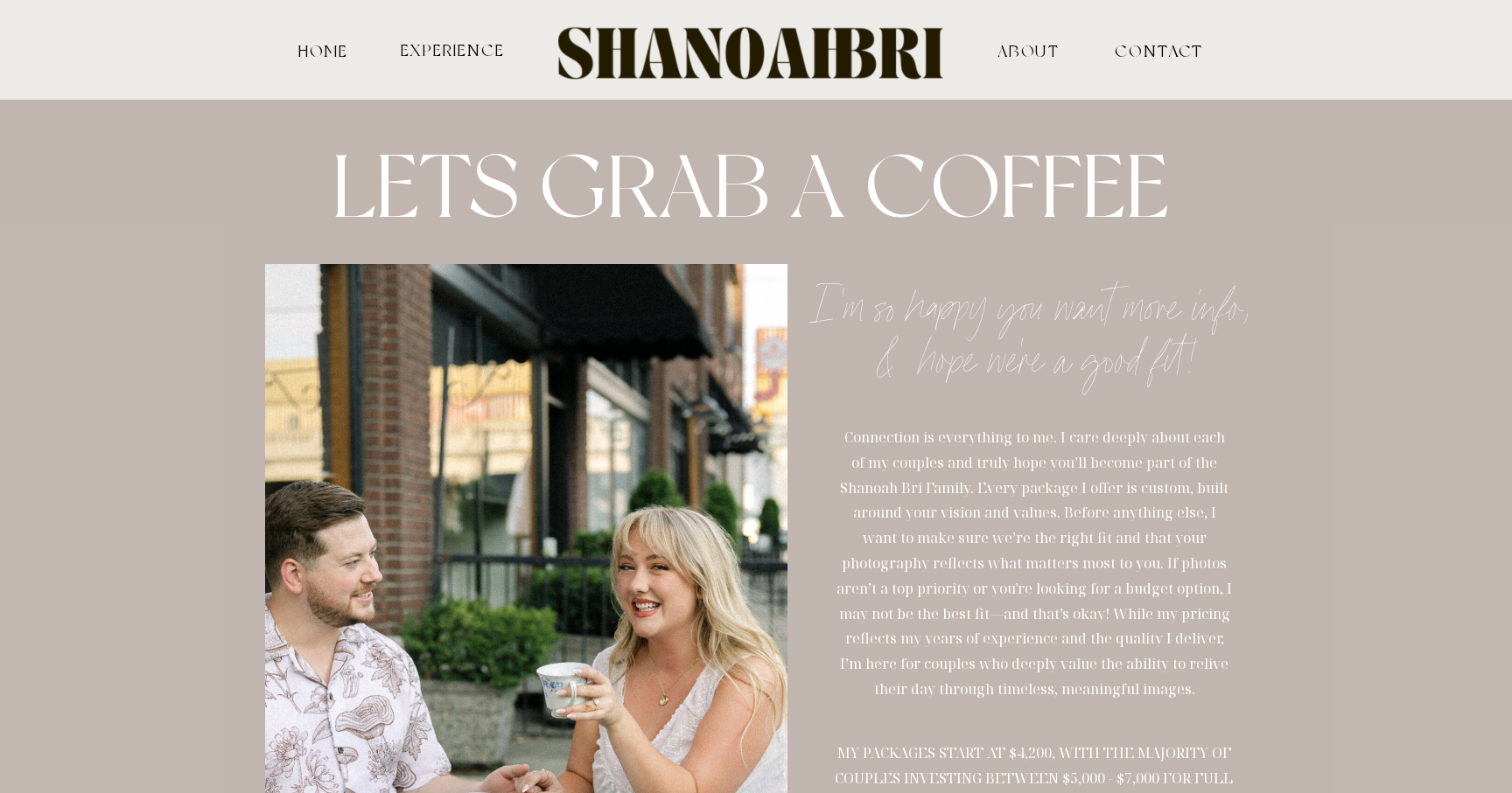
click at [678, 55] on div at bounding box center [756, 49] width 450 height 75
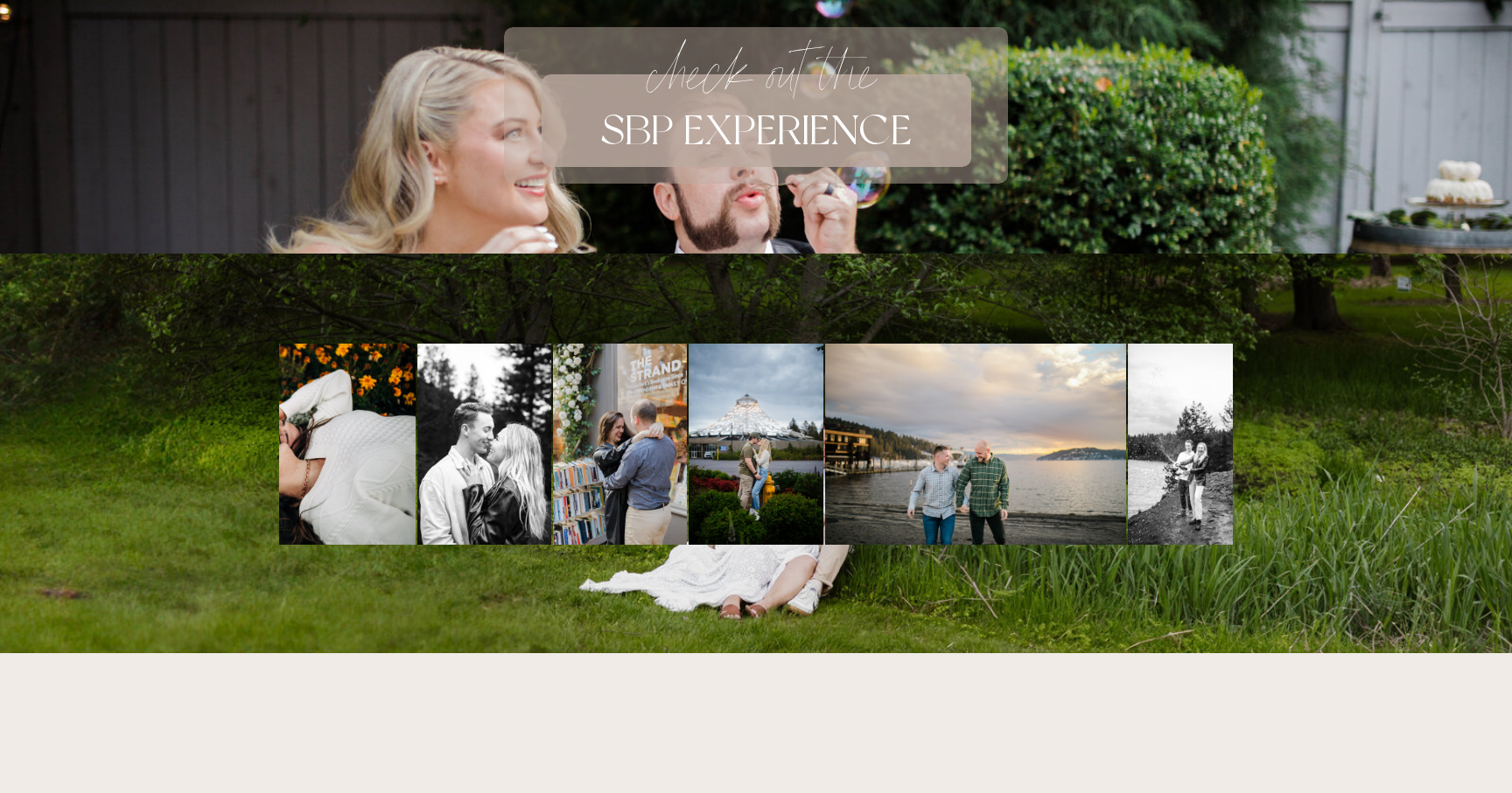
scroll to position [4040, 0]
